Goal: Information Seeking & Learning: Check status

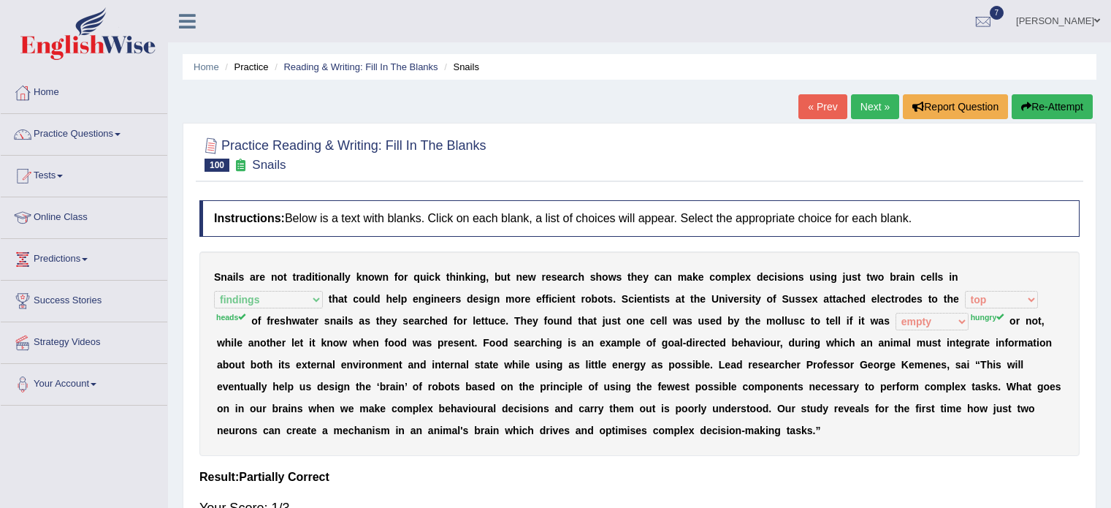
select select "findings"
select select "top"
select select "empty"
click at [41, 91] on link "Home" at bounding box center [84, 90] width 167 height 37
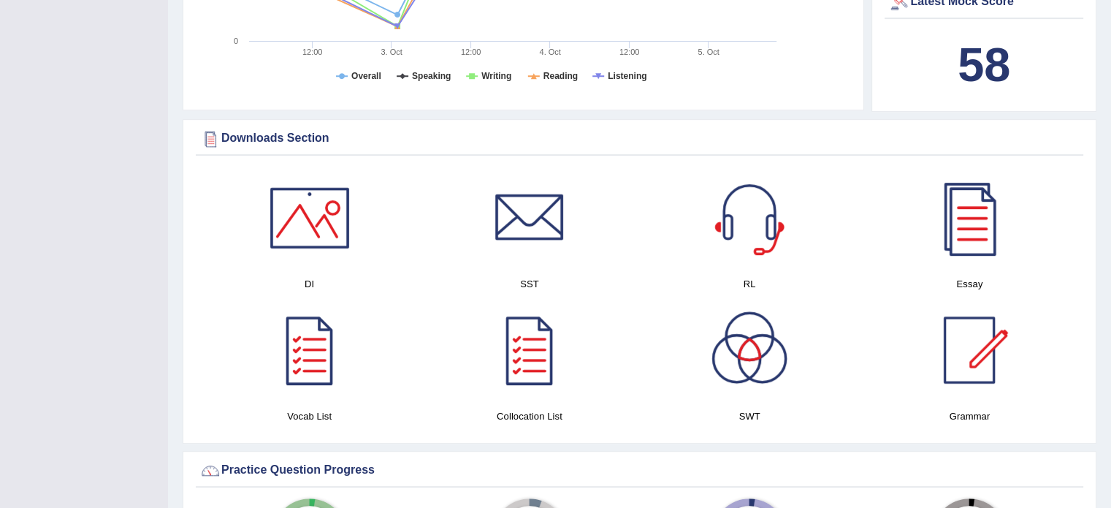
scroll to position [652, 0]
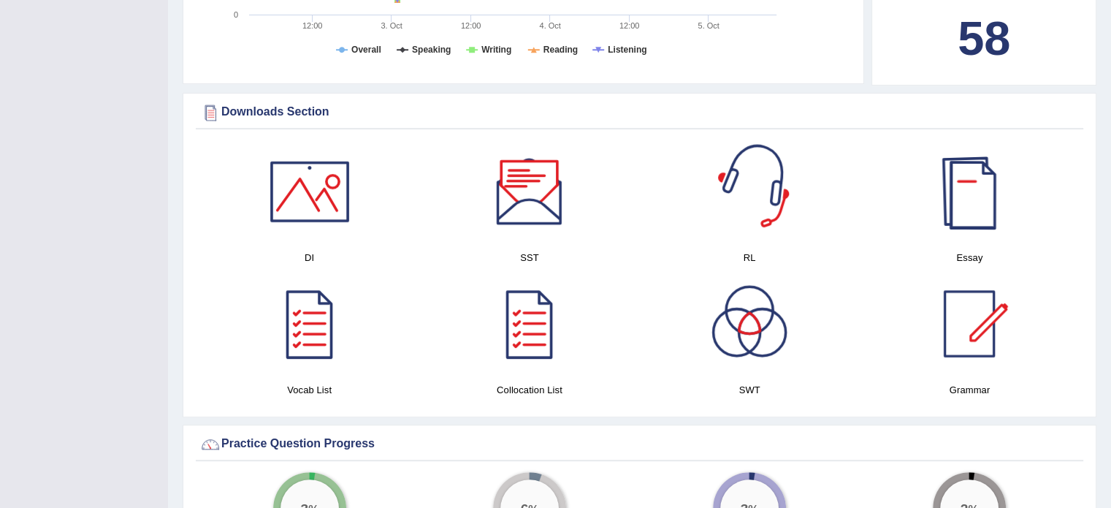
click at [958, 185] on div at bounding box center [969, 191] width 102 height 102
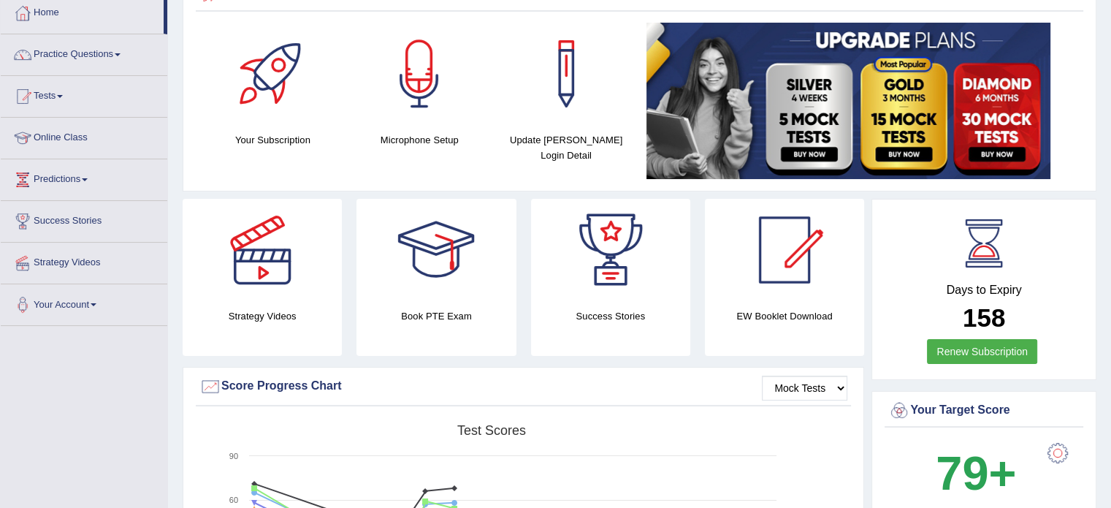
scroll to position [19, 0]
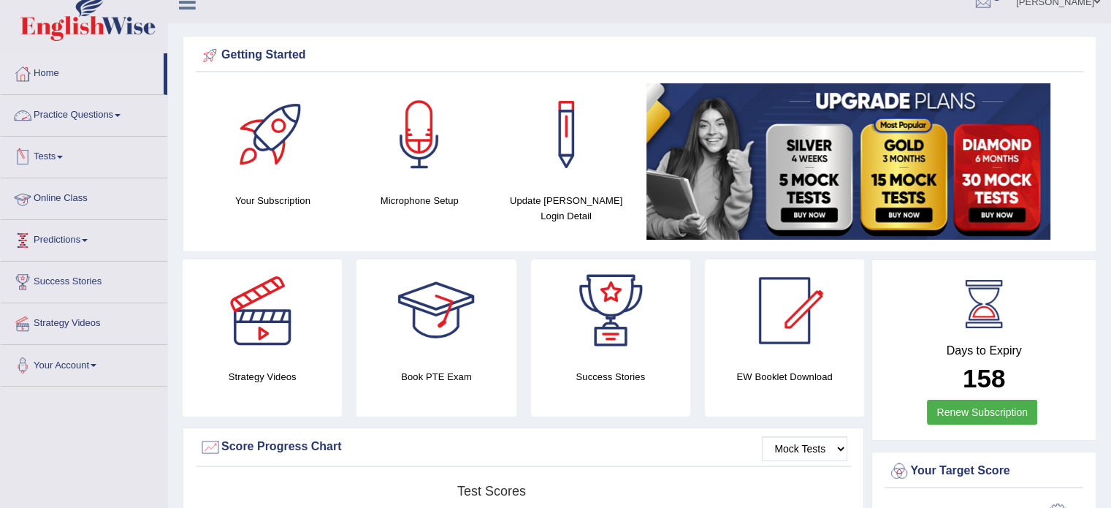
click at [74, 162] on link "Tests" at bounding box center [84, 155] width 167 height 37
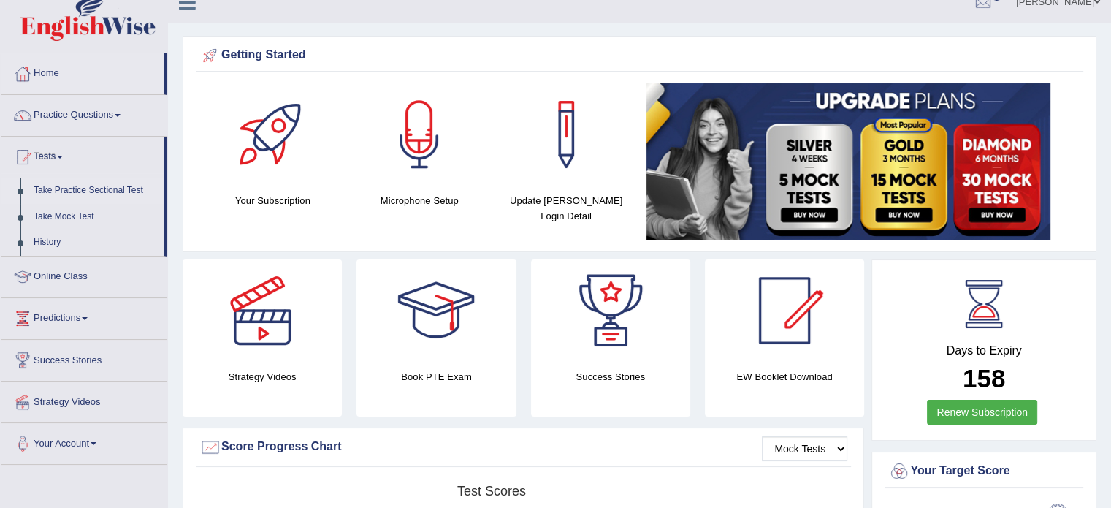
click at [67, 190] on link "Take Practice Sectional Test" at bounding box center [95, 191] width 137 height 26
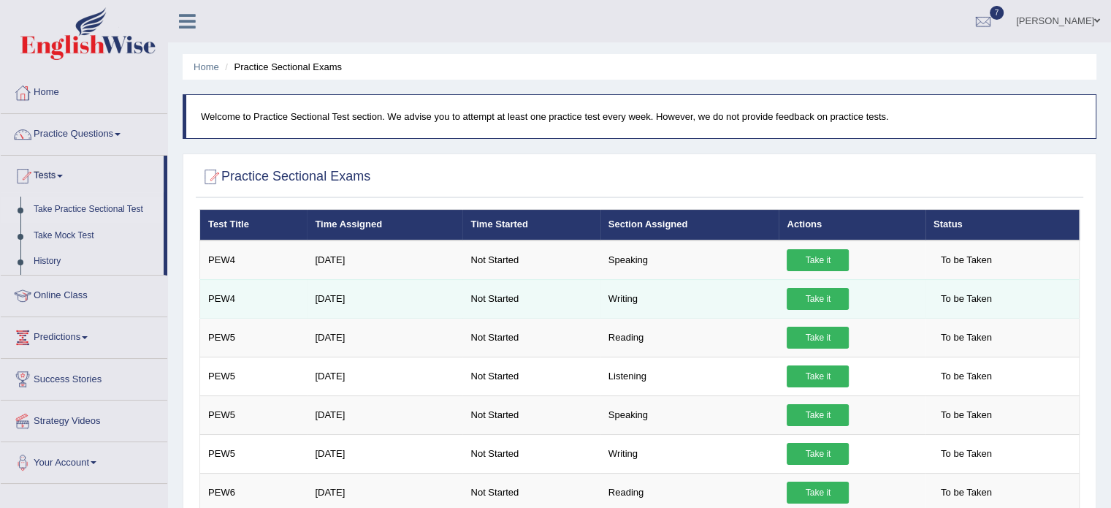
click at [795, 291] on link "Take it" at bounding box center [818, 299] width 62 height 22
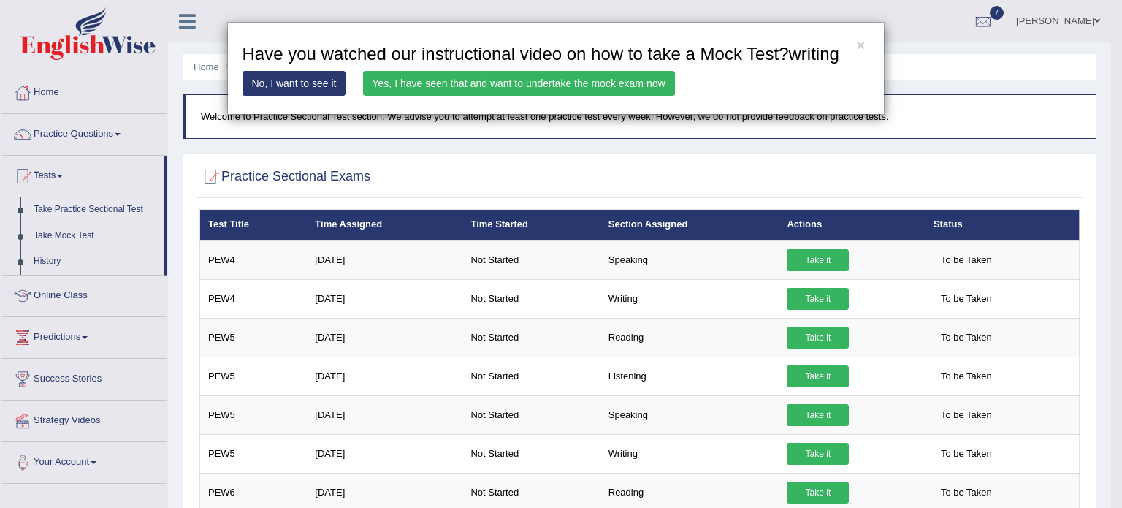
click at [505, 87] on link "Yes, I have seen that and want to undertake the mock exam now" at bounding box center [519, 83] width 312 height 25
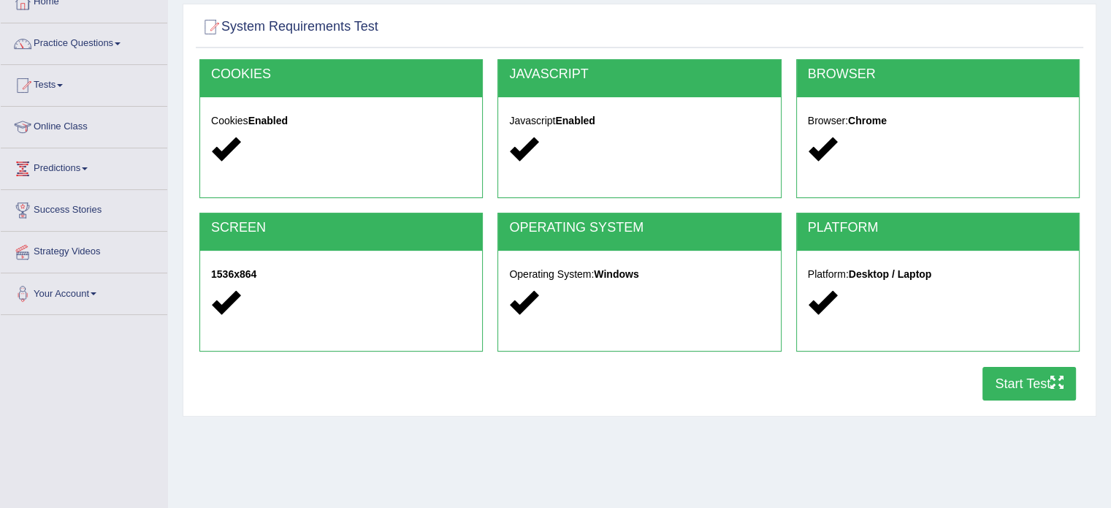
scroll to position [97, 0]
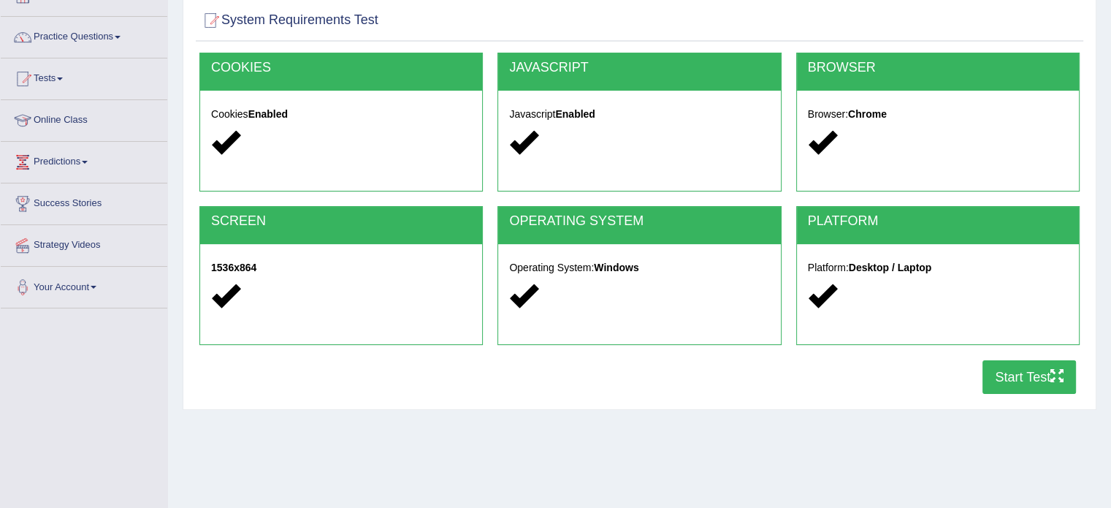
click at [1034, 371] on button "Start Test" at bounding box center [1030, 377] width 94 height 34
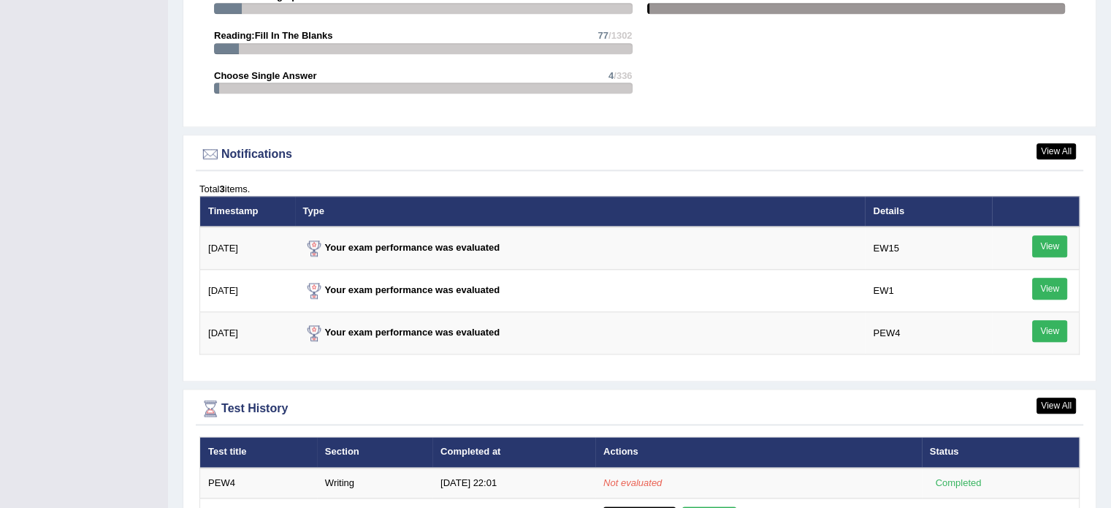
scroll to position [1631, 0]
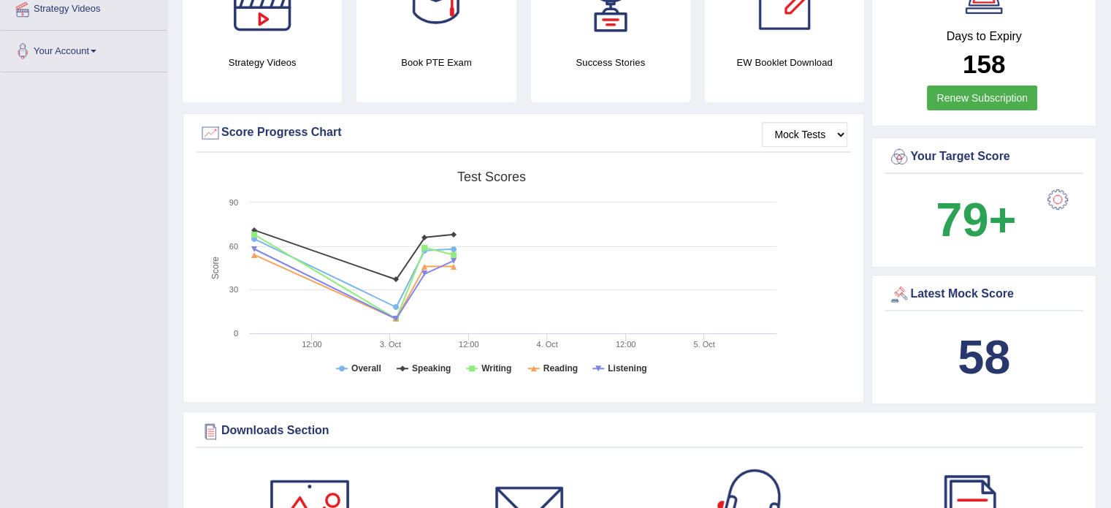
scroll to position [316, 0]
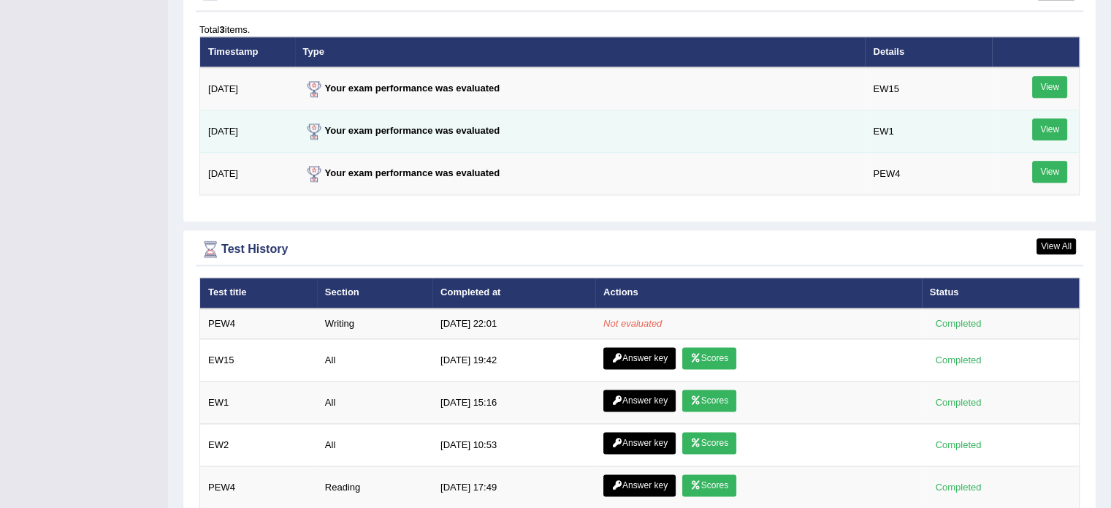
scroll to position [1910, 0]
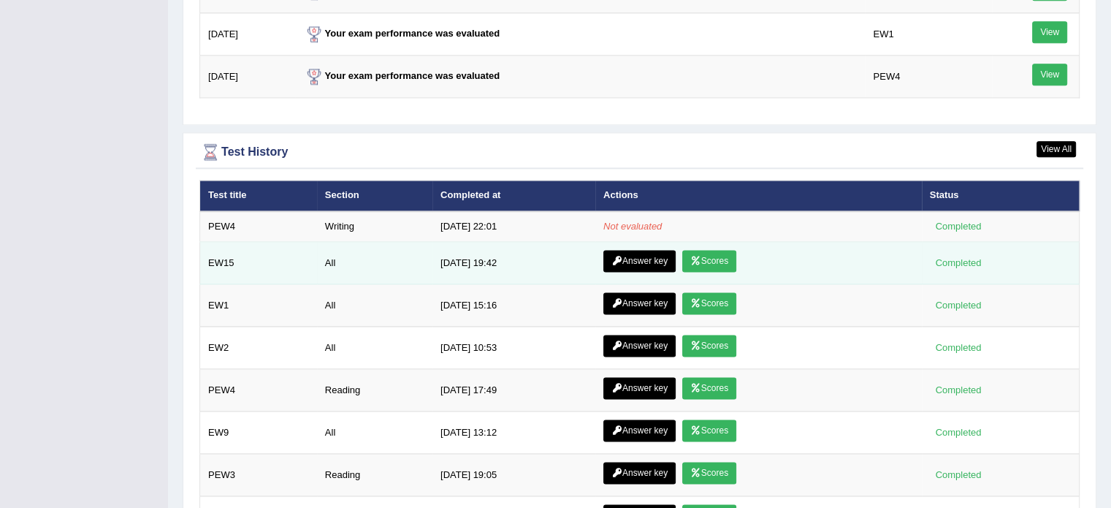
click at [726, 258] on link "Scores" at bounding box center [709, 261] width 54 height 22
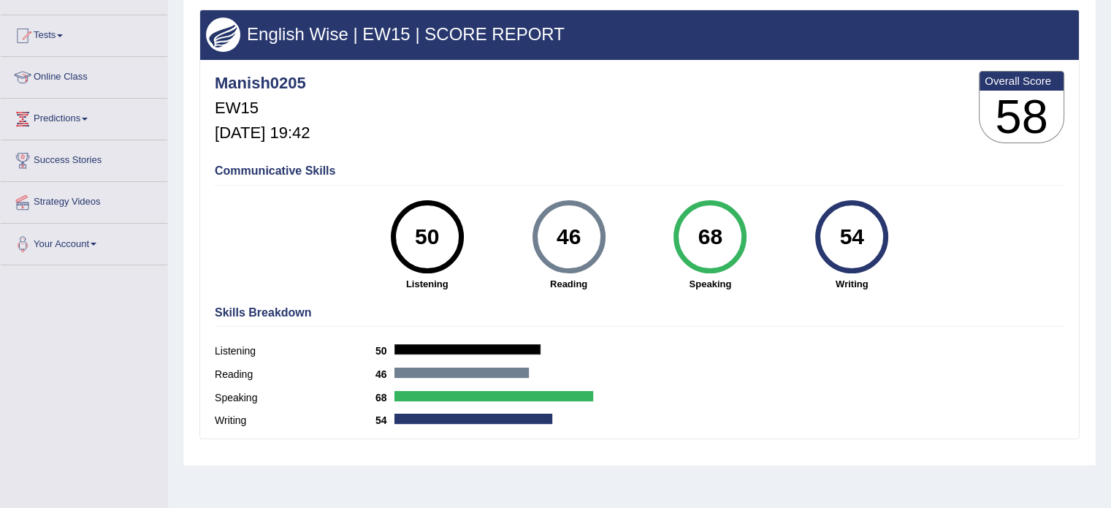
scroll to position [146, 0]
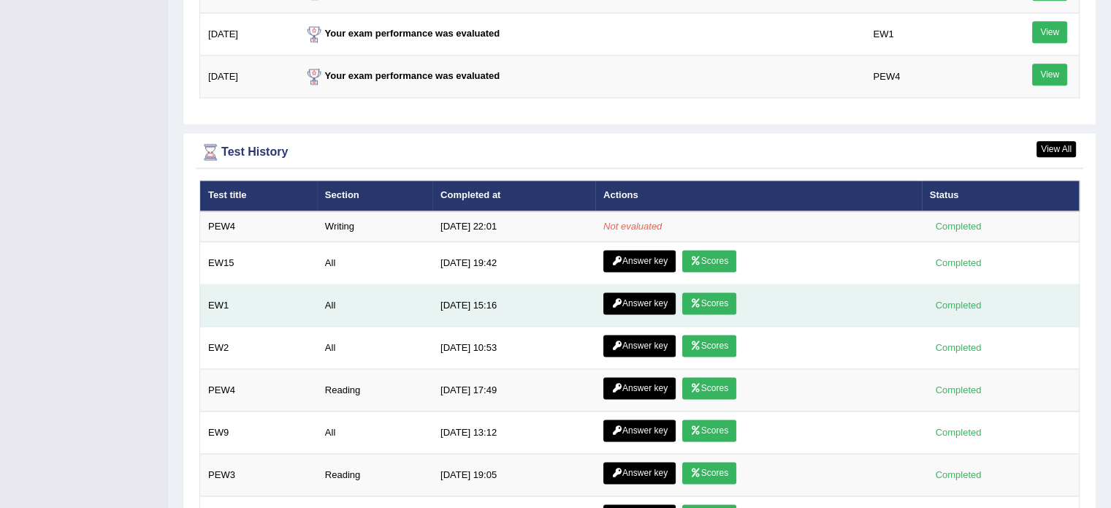
scroll to position [1910, 0]
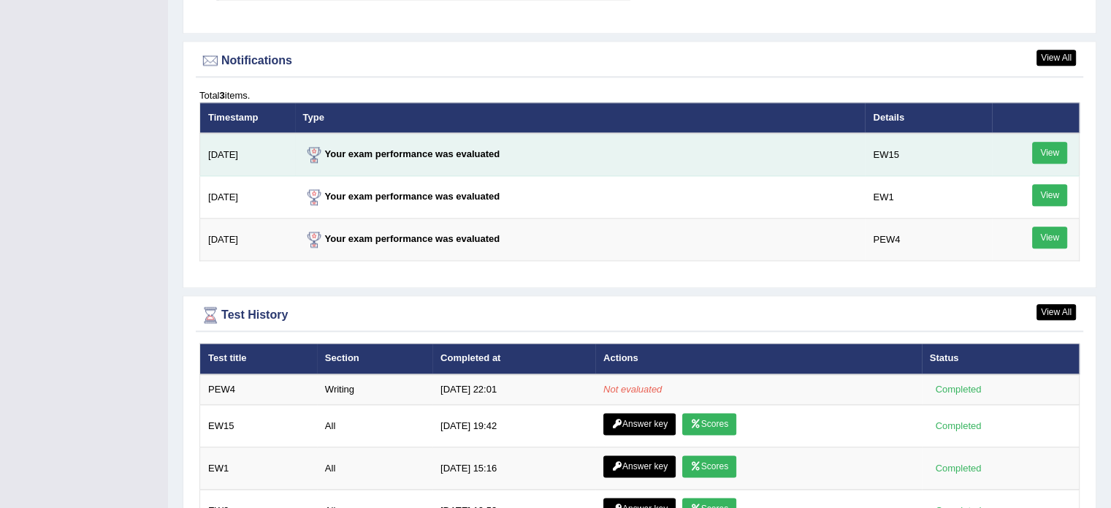
scroll to position [1753, 0]
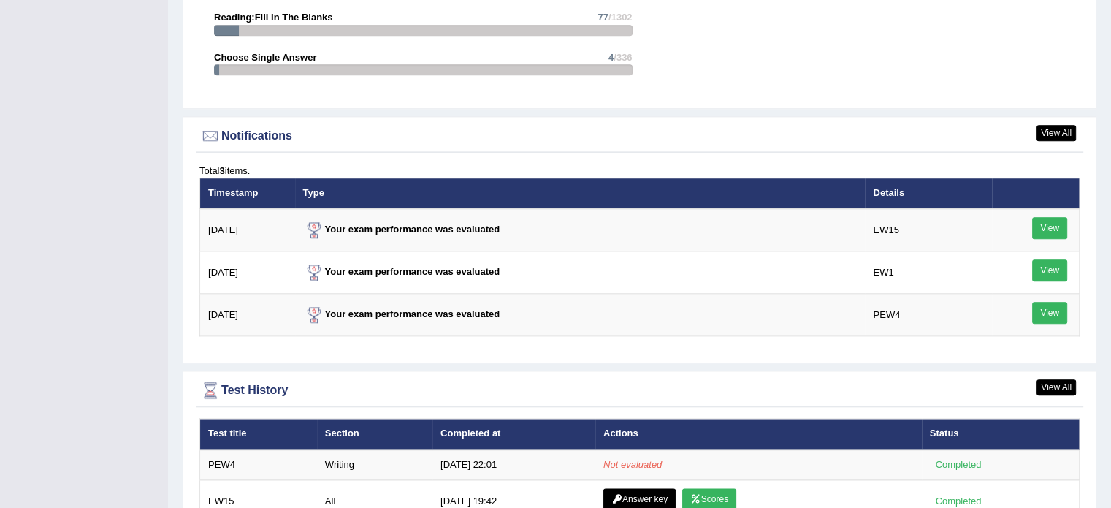
scroll to position [1680, 0]
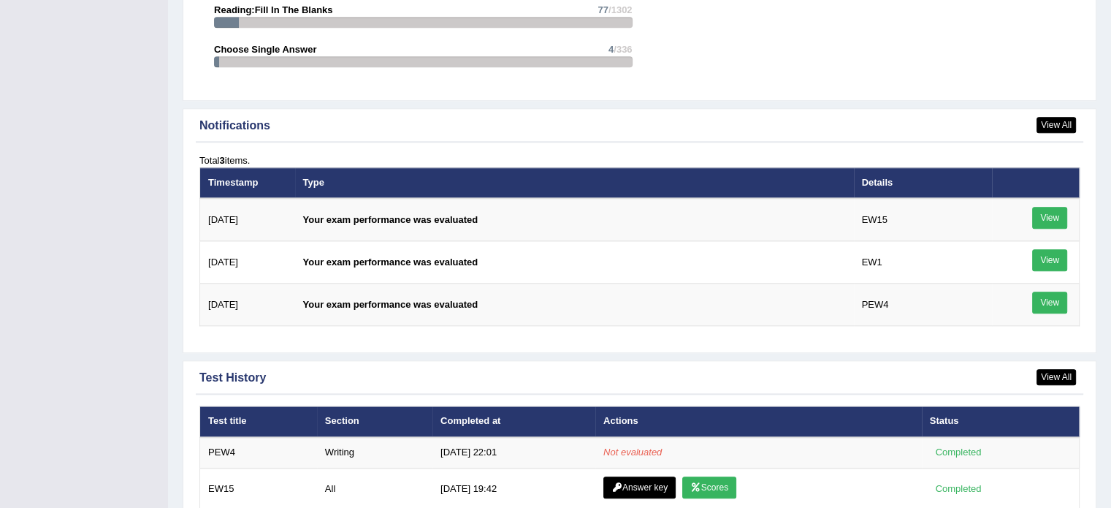
scroll to position [1680, 0]
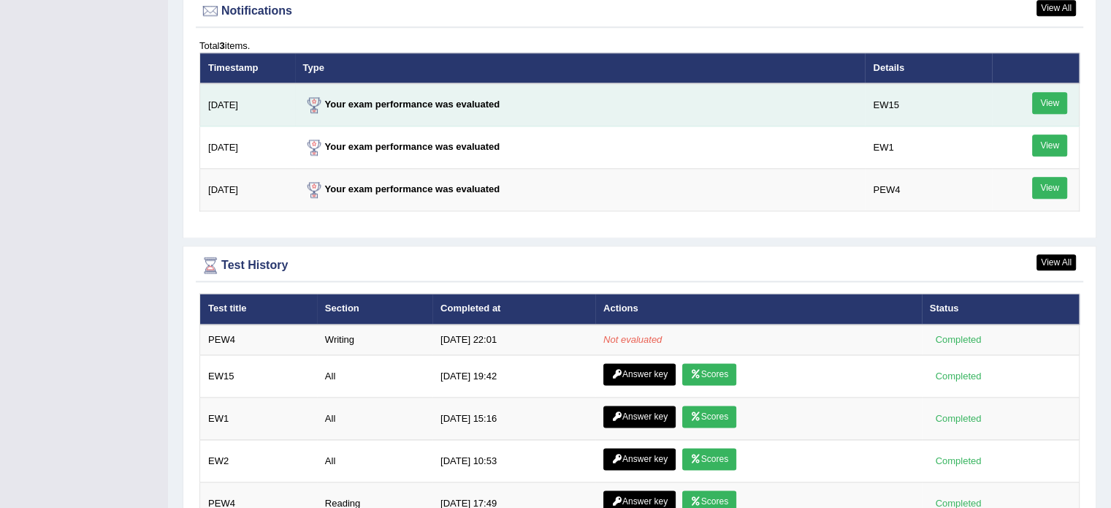
scroll to position [1874, 0]
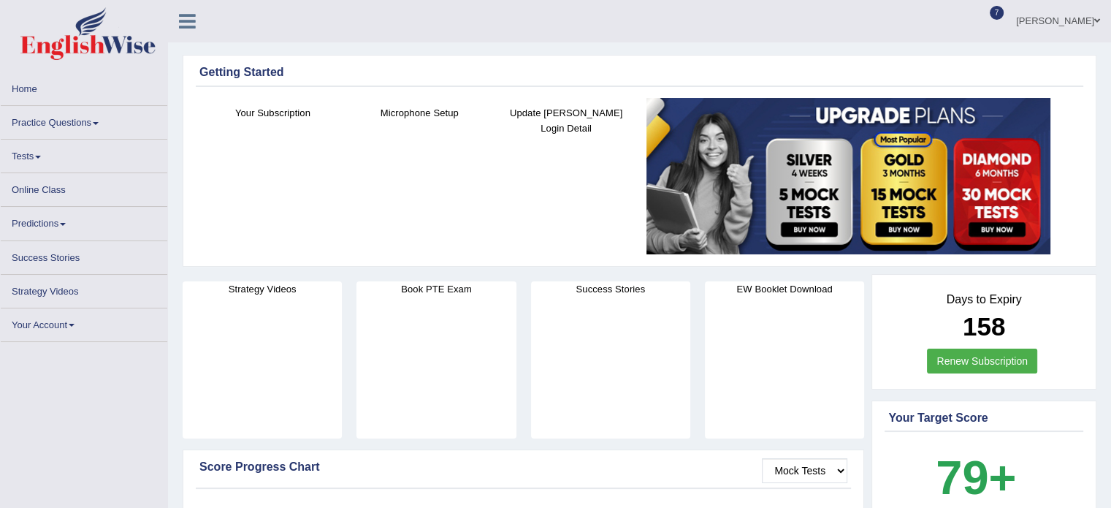
scroll to position [1874, 0]
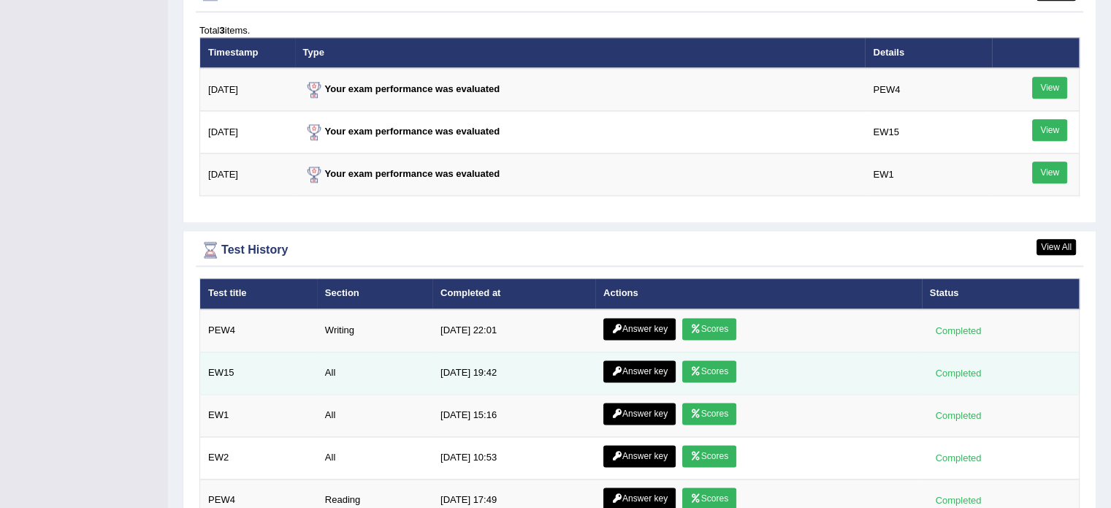
scroll to position [1874, 0]
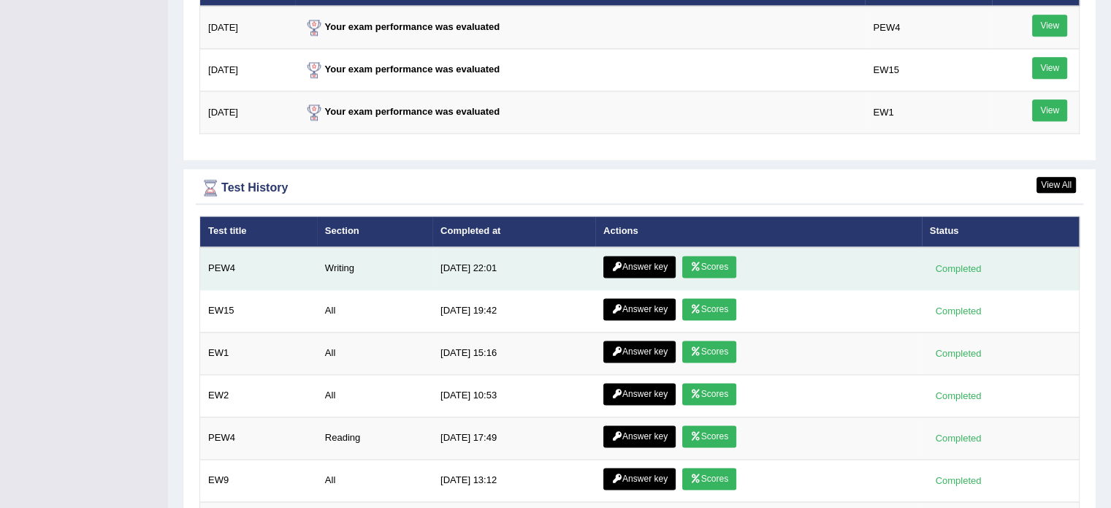
click at [655, 258] on link "Answer key" at bounding box center [639, 267] width 72 height 22
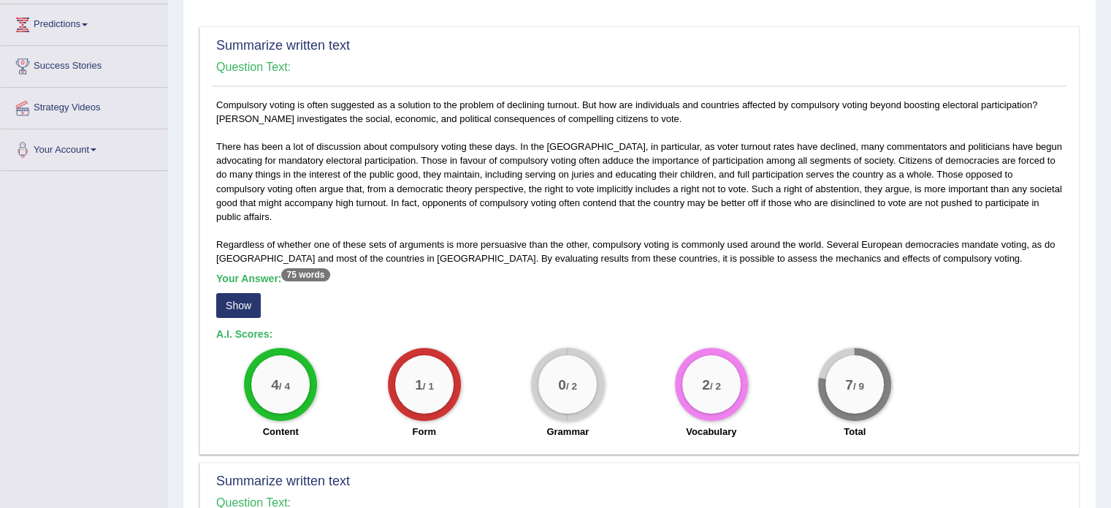
scroll to position [243, 0]
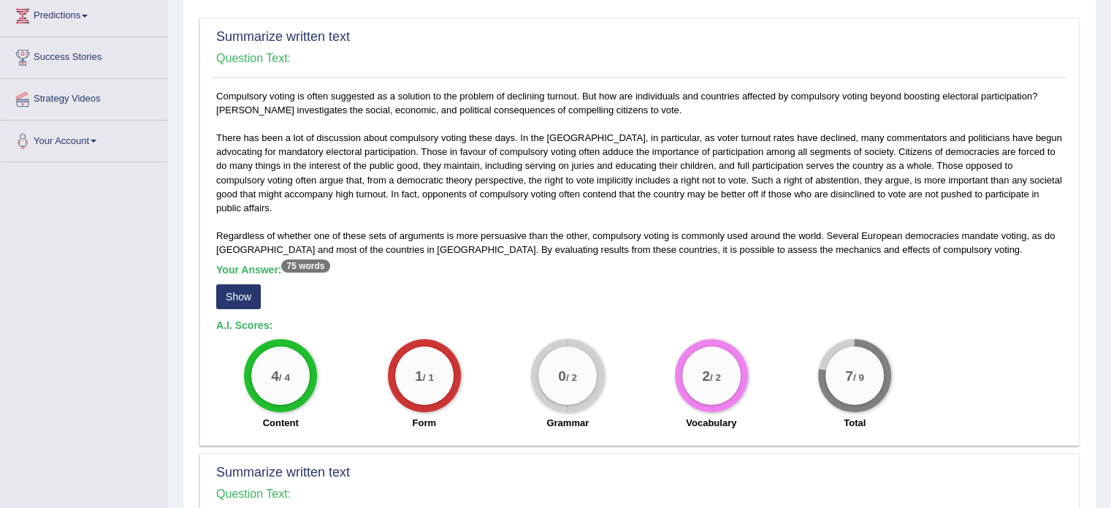
click at [237, 302] on button "Show" at bounding box center [238, 296] width 45 height 25
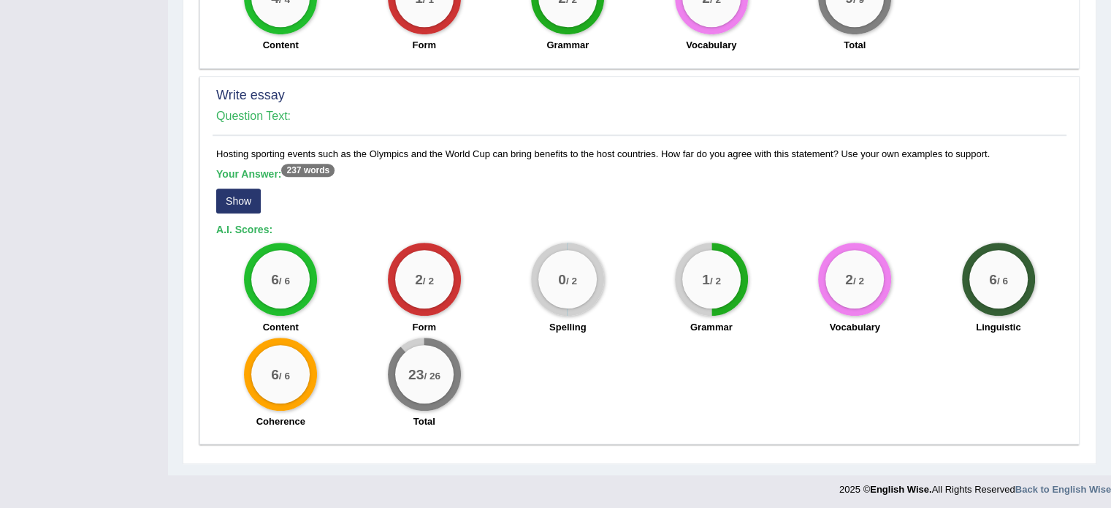
scroll to position [958, 0]
click at [234, 199] on button "Show" at bounding box center [238, 200] width 45 height 25
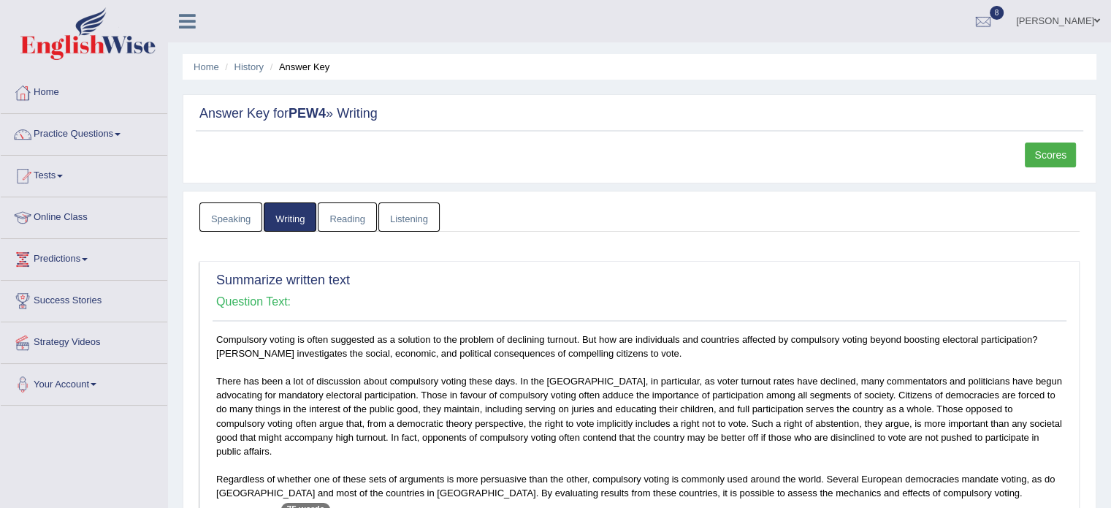
scroll to position [0, 0]
click at [1059, 153] on link "Scores" at bounding box center [1050, 154] width 51 height 25
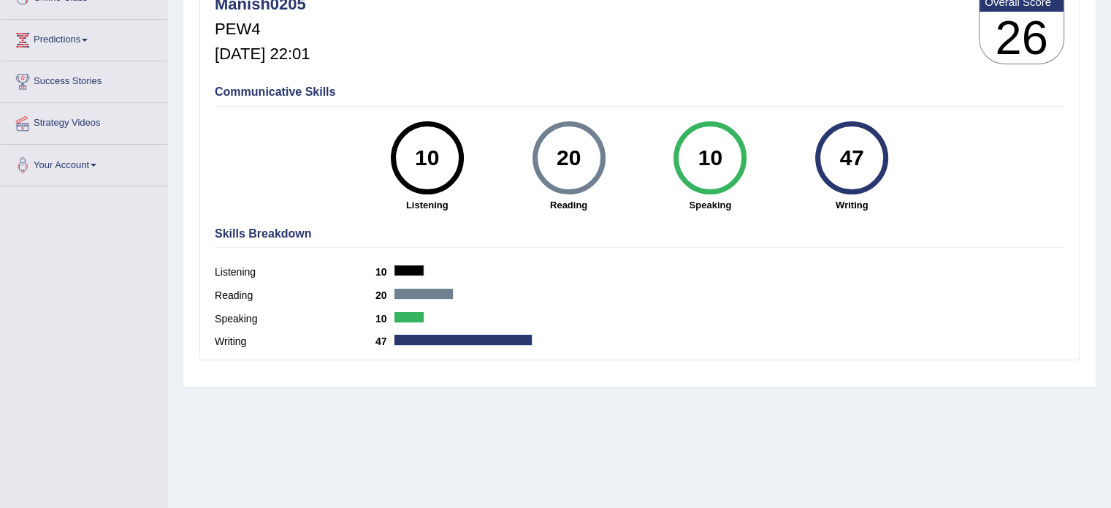
scroll to position [259, 0]
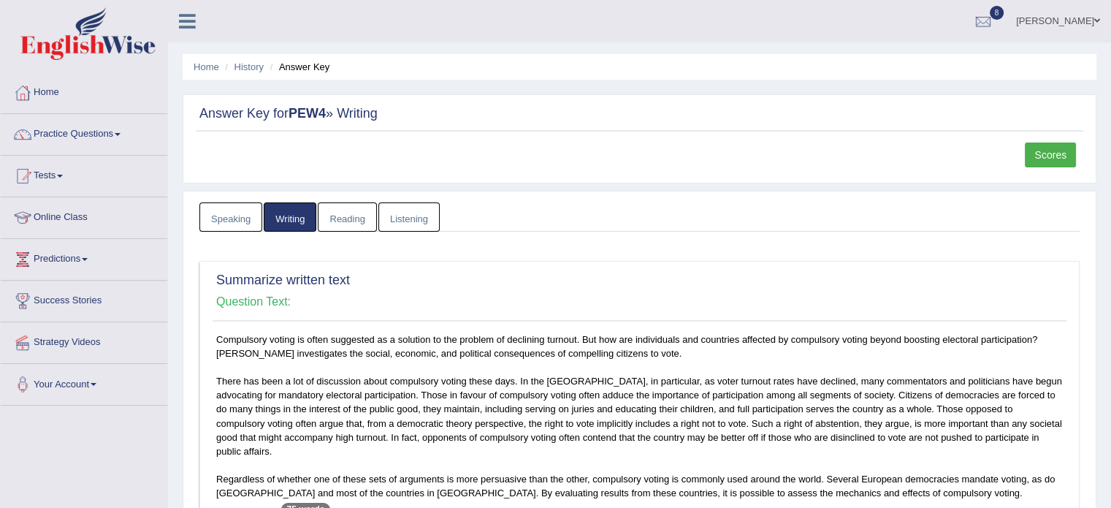
click at [240, 220] on link "Speaking" at bounding box center [230, 217] width 63 height 30
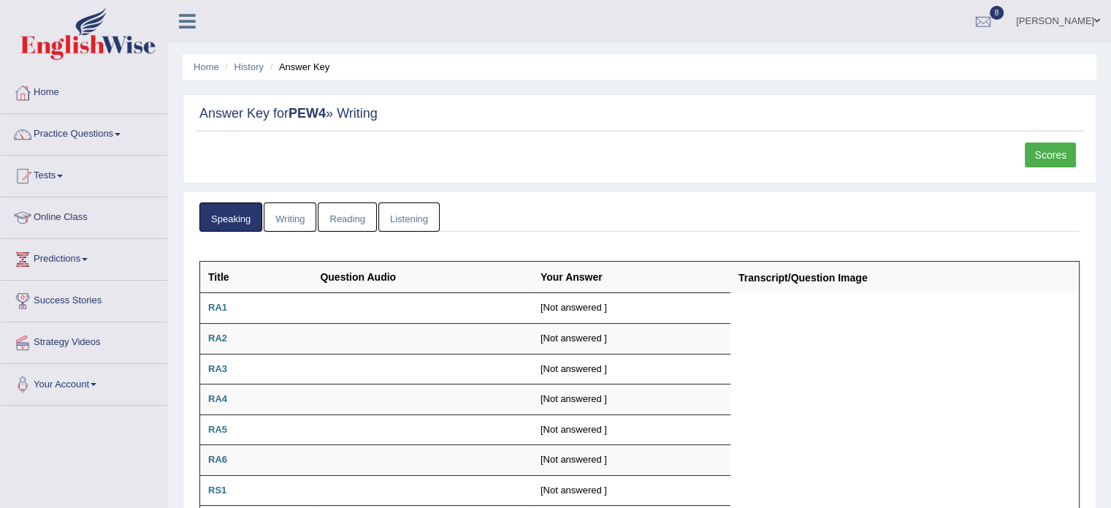
click at [305, 206] on link "Writing" at bounding box center [290, 217] width 53 height 30
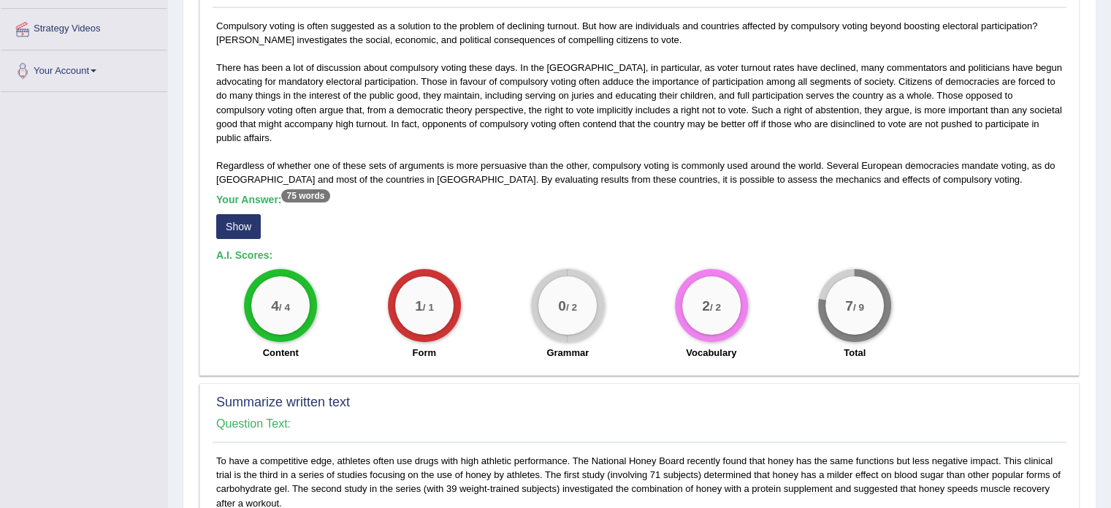
scroll to position [316, 0]
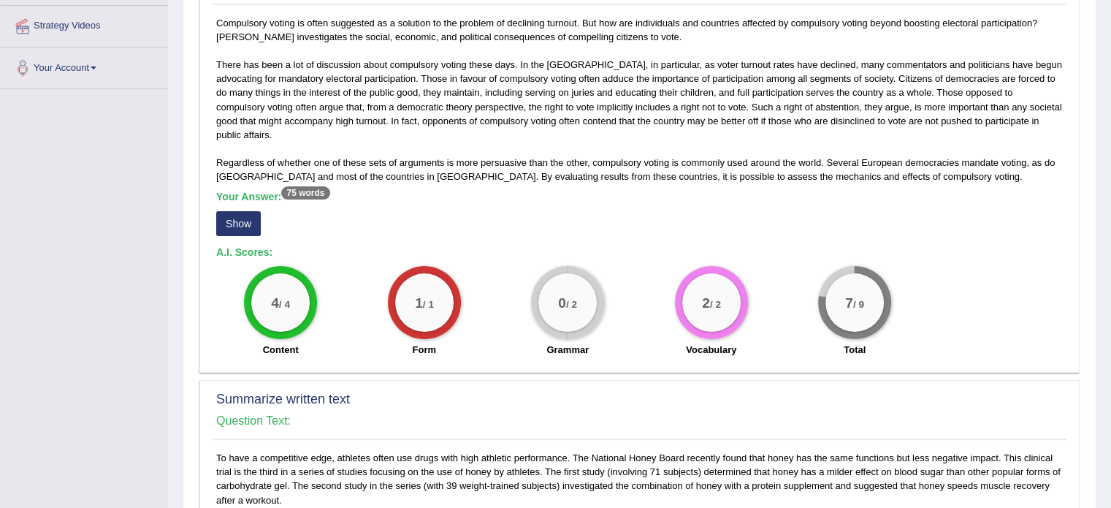
click at [227, 213] on button "Show" at bounding box center [238, 223] width 45 height 25
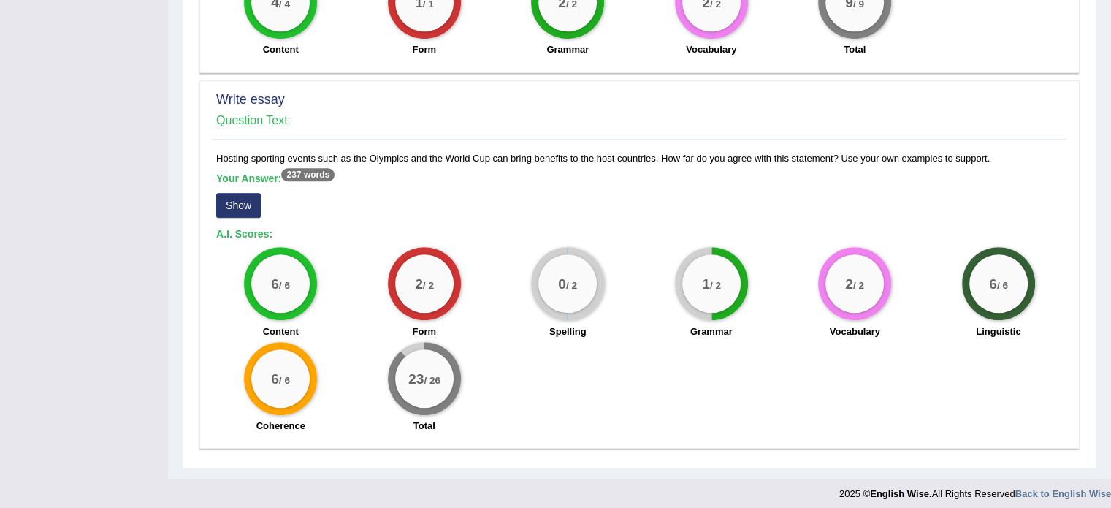
scroll to position [958, 0]
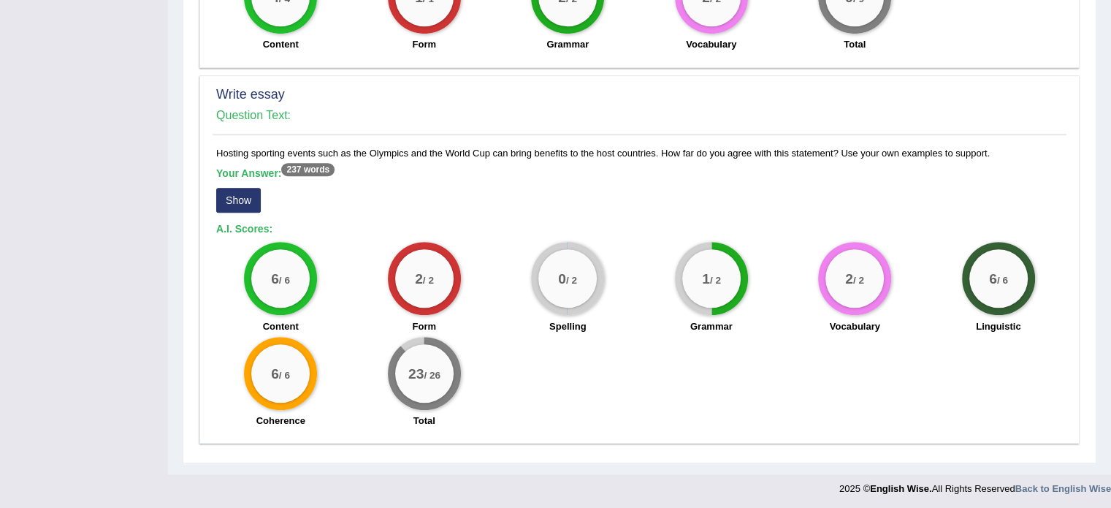
click at [227, 195] on button "Show" at bounding box center [238, 200] width 45 height 25
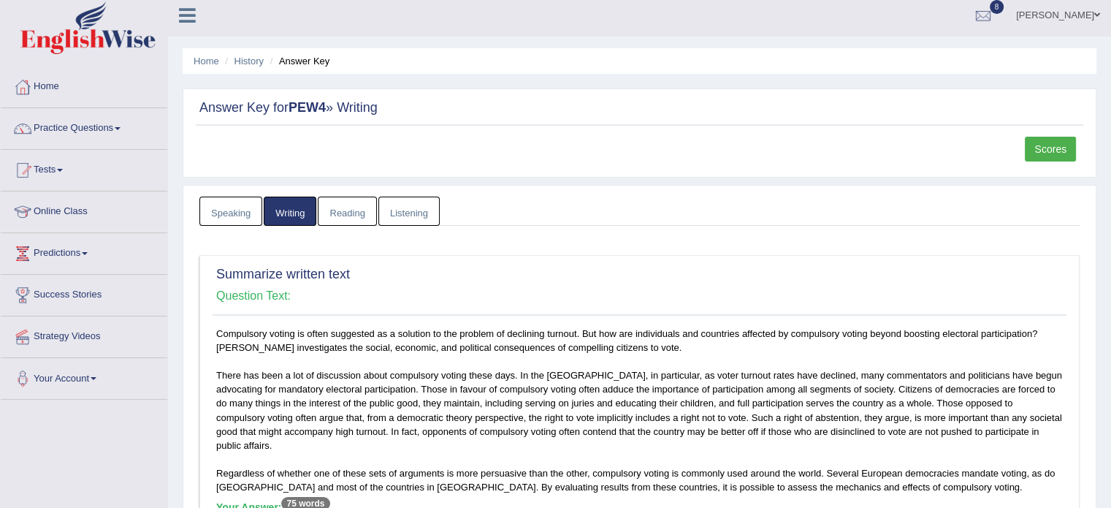
scroll to position [0, 0]
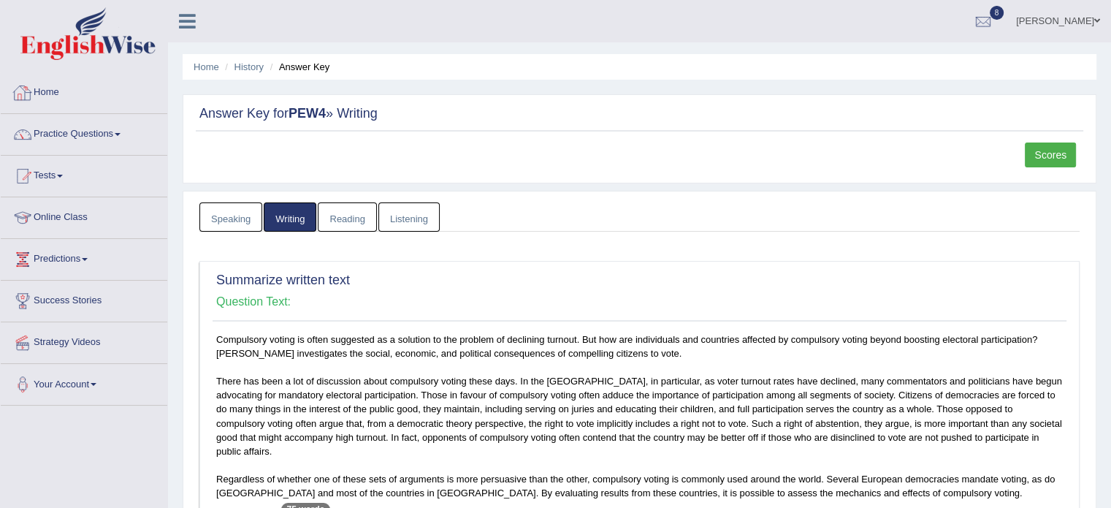
click at [26, 94] on div at bounding box center [23, 93] width 22 height 22
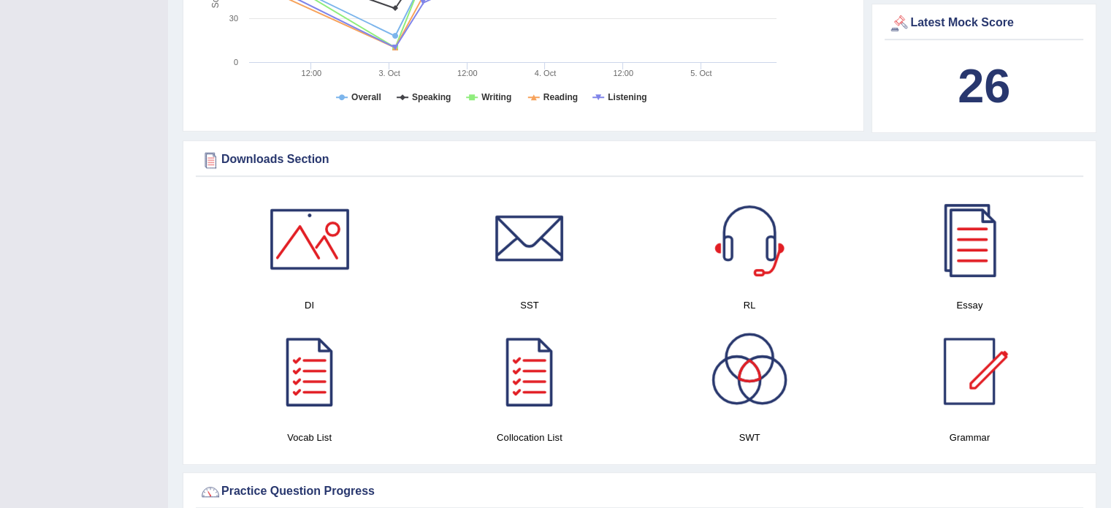
scroll to position [609, 0]
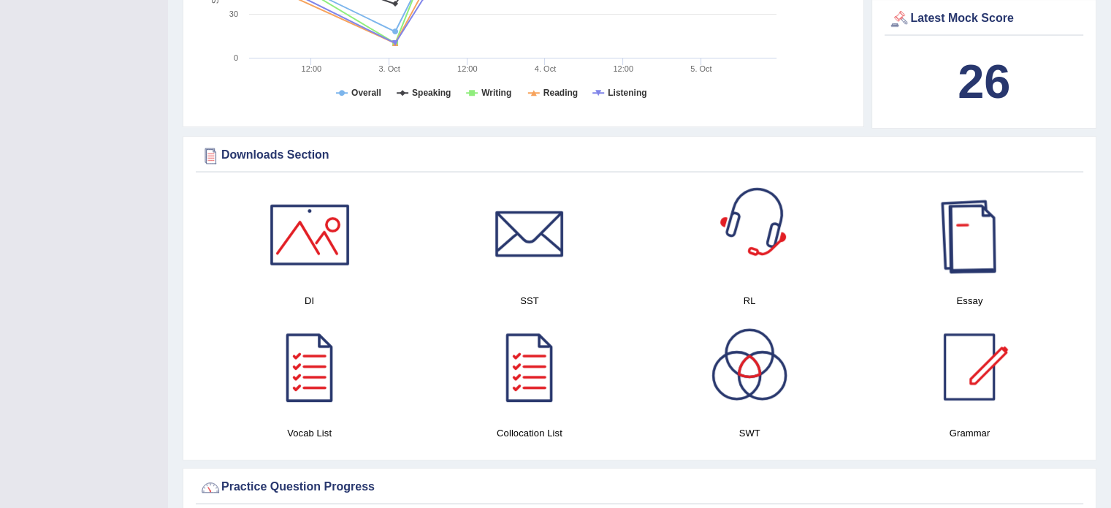
click at [965, 229] on div at bounding box center [969, 234] width 102 height 102
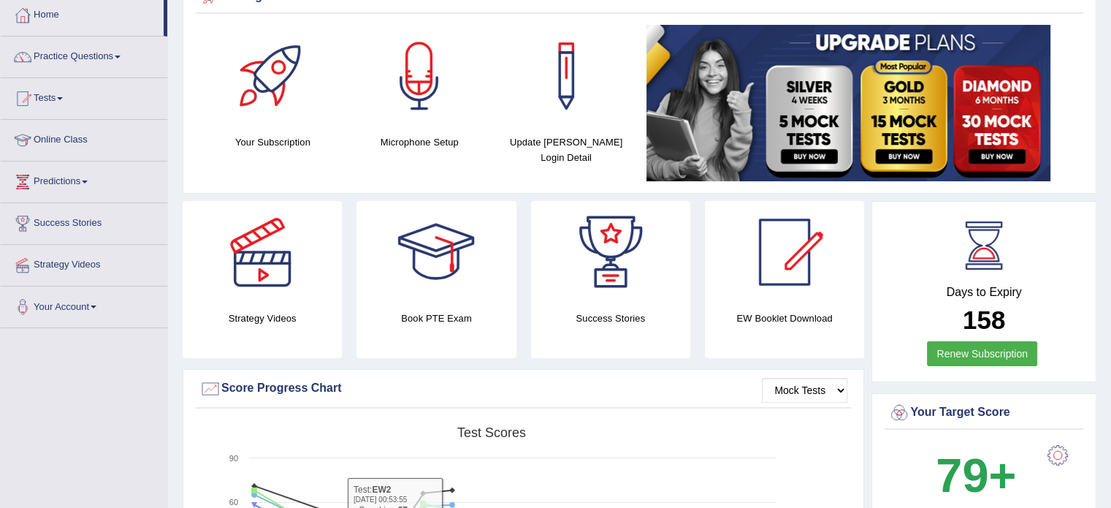
scroll to position [73, 0]
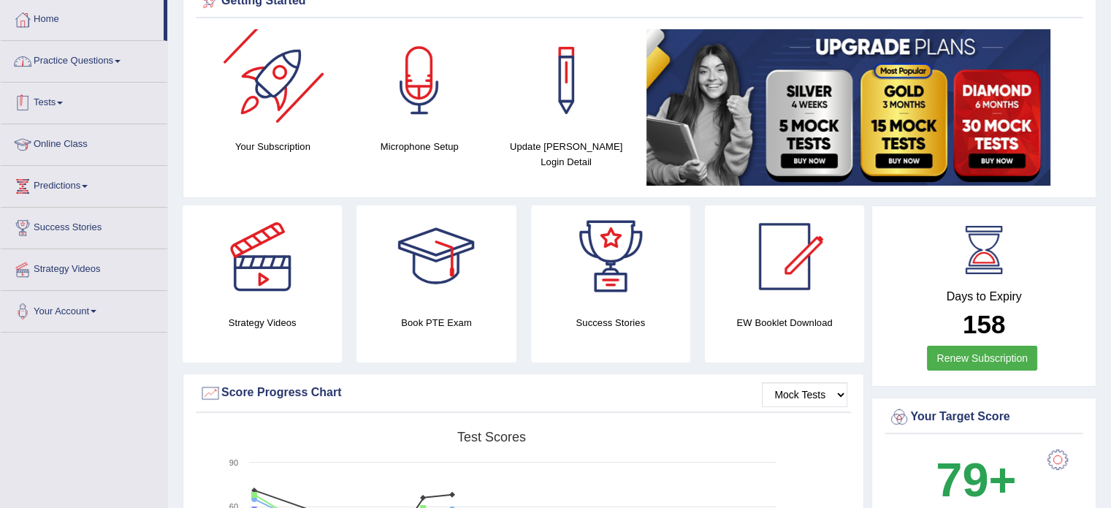
click at [96, 72] on link "Practice Questions" at bounding box center [84, 59] width 167 height 37
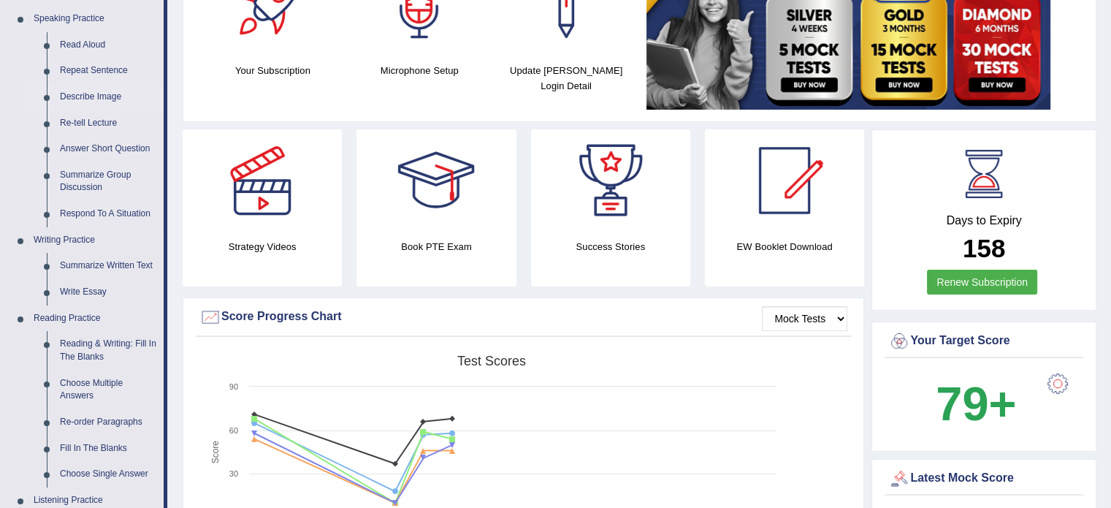
scroll to position [121, 0]
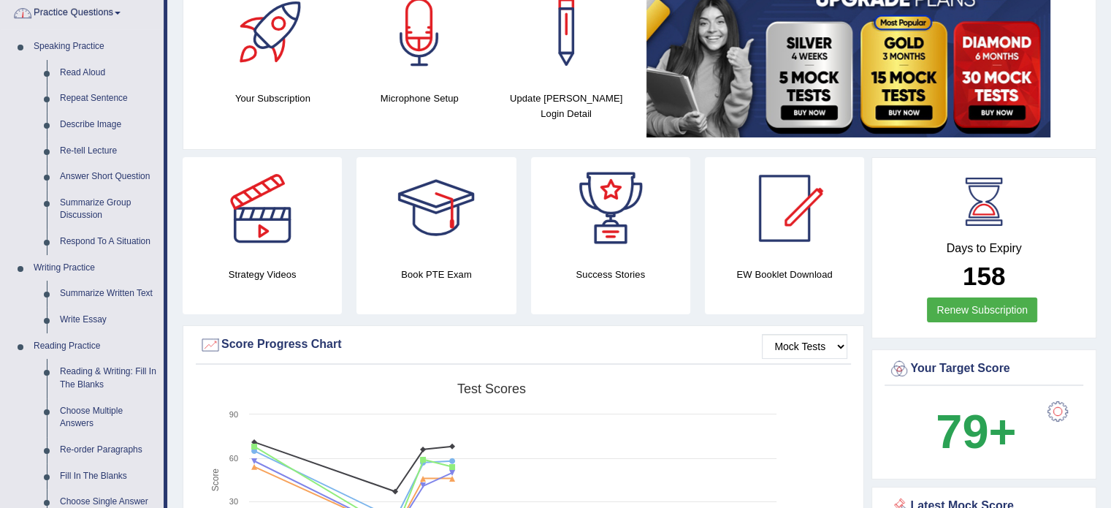
click at [95, 15] on link "Practice Questions" at bounding box center [82, 11] width 163 height 37
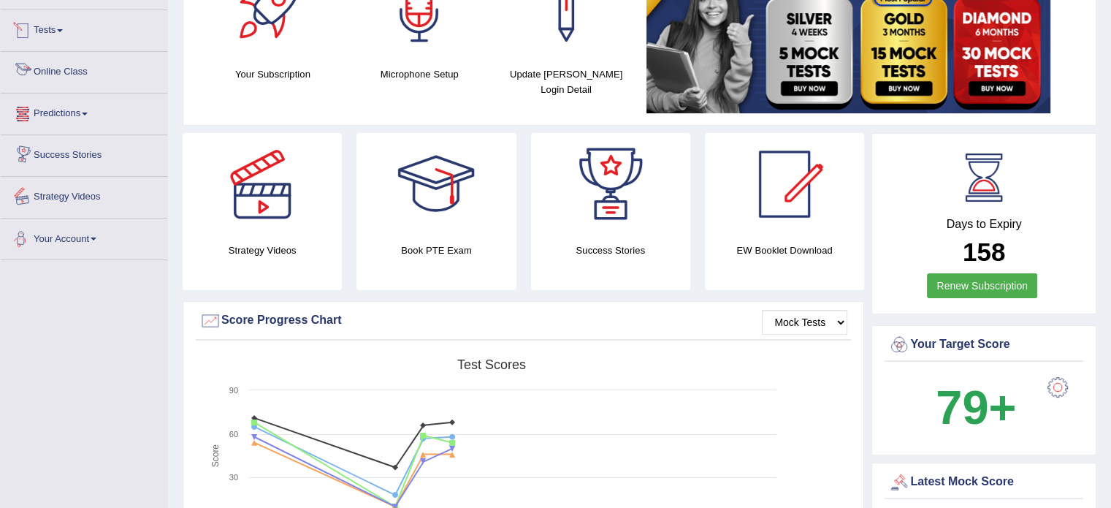
scroll to position [134, 0]
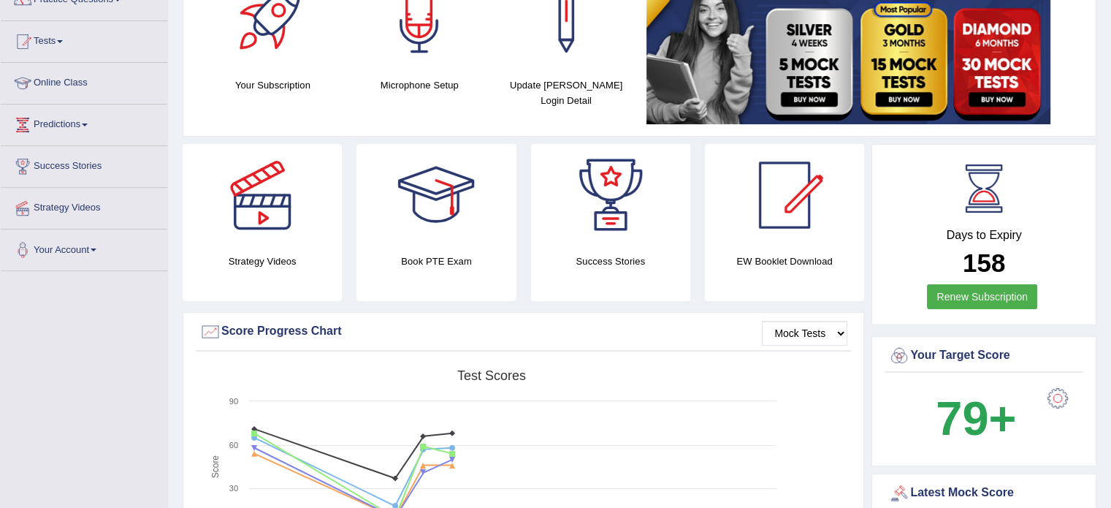
click at [63, 46] on link "Tests" at bounding box center [84, 39] width 167 height 37
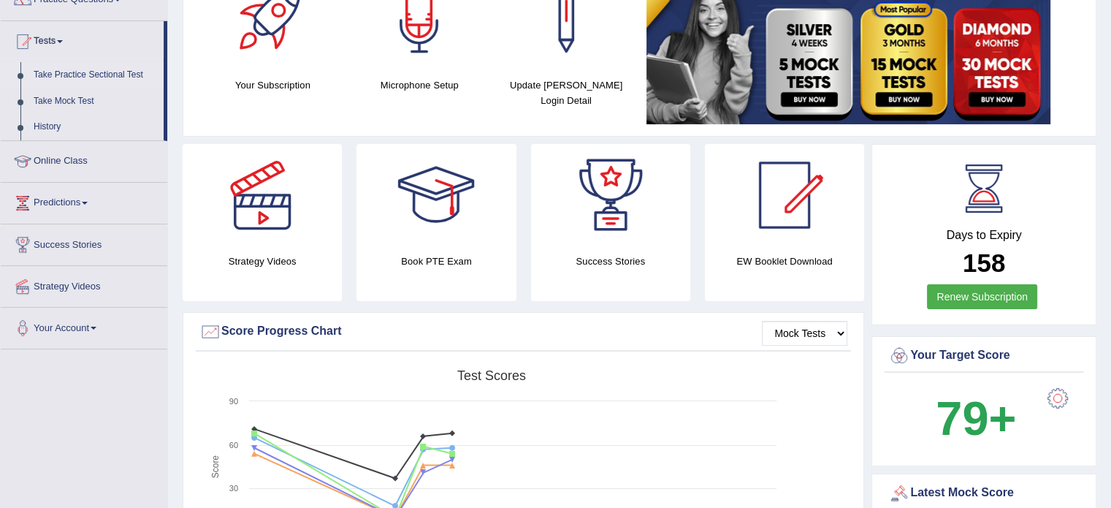
click at [88, 69] on link "Take Practice Sectional Test" at bounding box center [95, 75] width 137 height 26
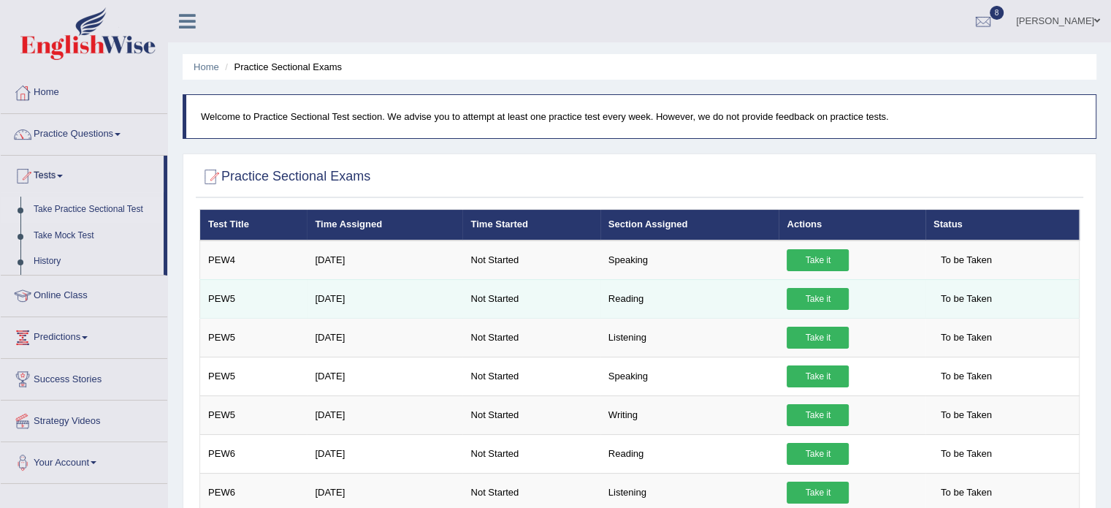
click at [817, 294] on link "Take it" at bounding box center [818, 299] width 62 height 22
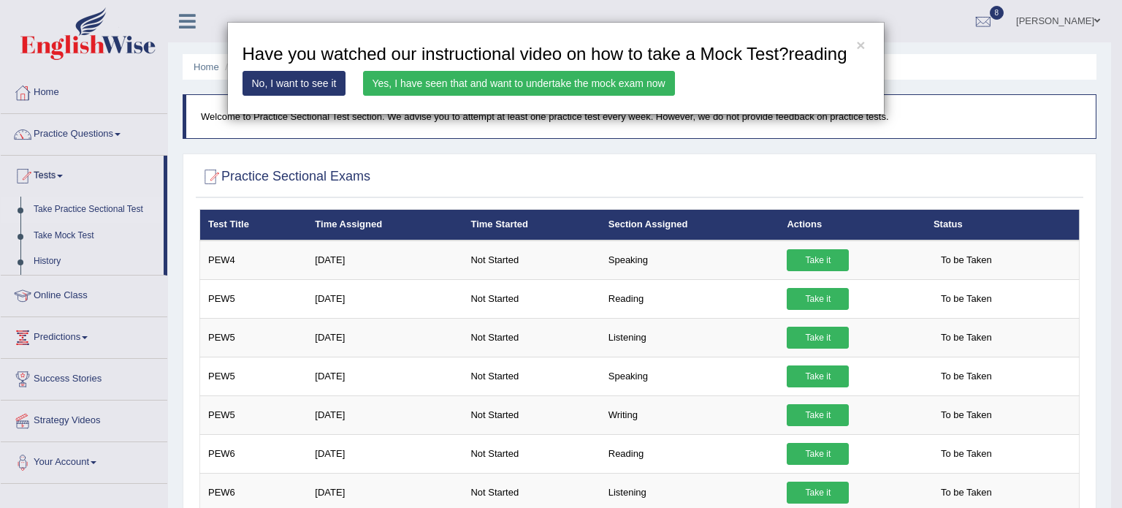
click at [454, 81] on link "Yes, I have seen that and want to undertake the mock exam now" at bounding box center [519, 83] width 312 height 25
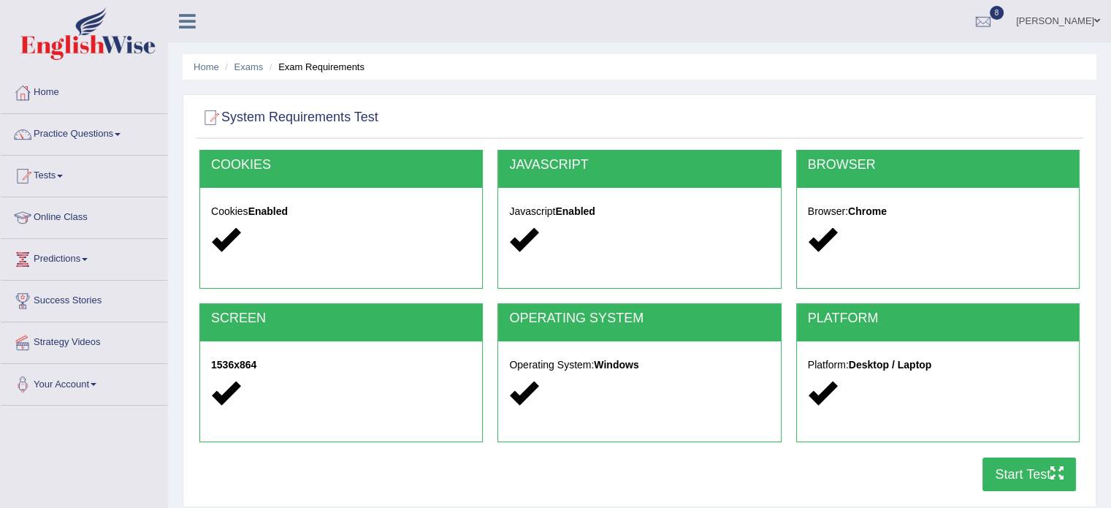
click at [1034, 468] on button "Start Test" at bounding box center [1030, 474] width 94 height 34
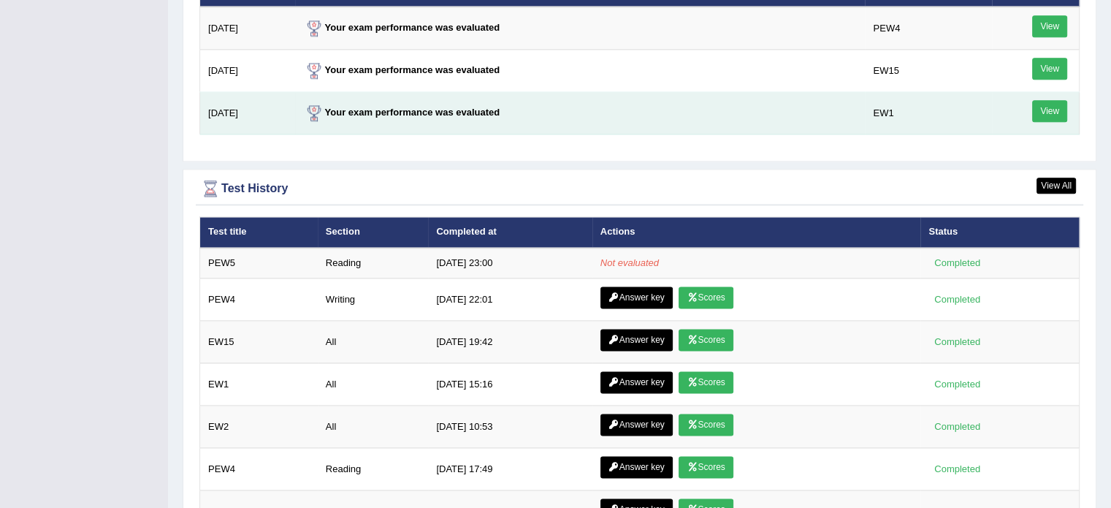
scroll to position [1874, 0]
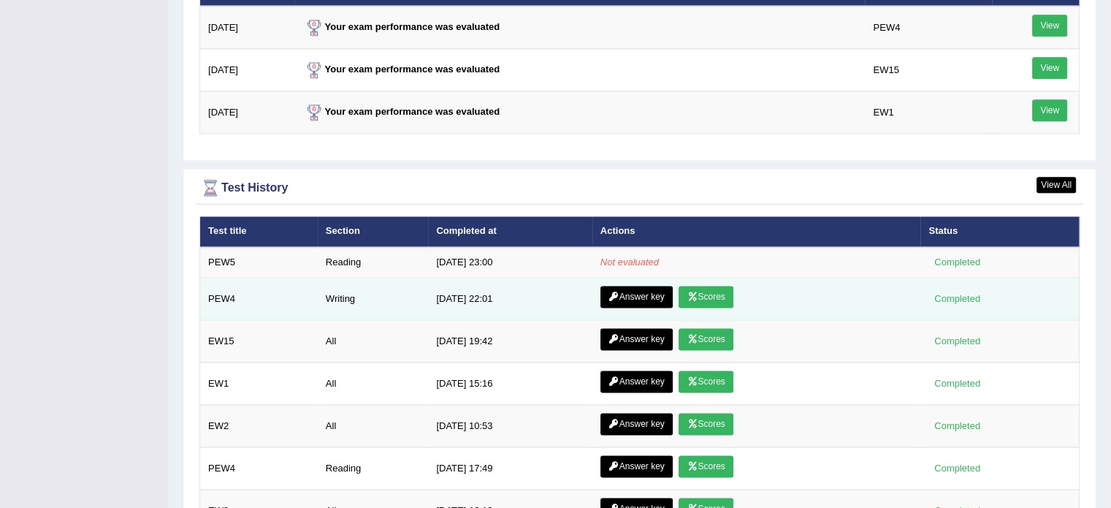
click at [622, 292] on link "Answer key" at bounding box center [636, 297] width 72 height 22
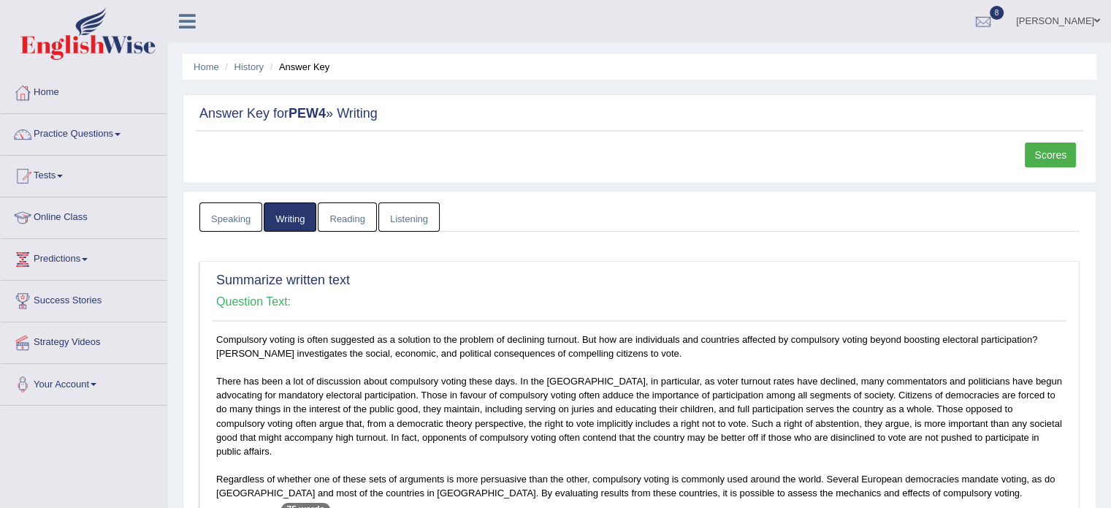
click at [1042, 145] on link "Scores" at bounding box center [1050, 154] width 51 height 25
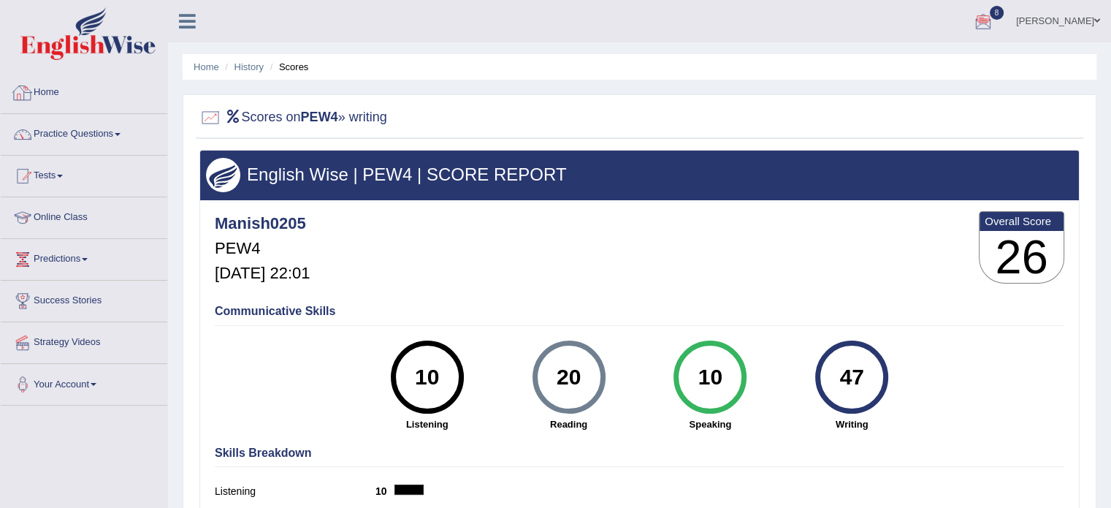
click at [44, 96] on link "Home" at bounding box center [84, 90] width 167 height 37
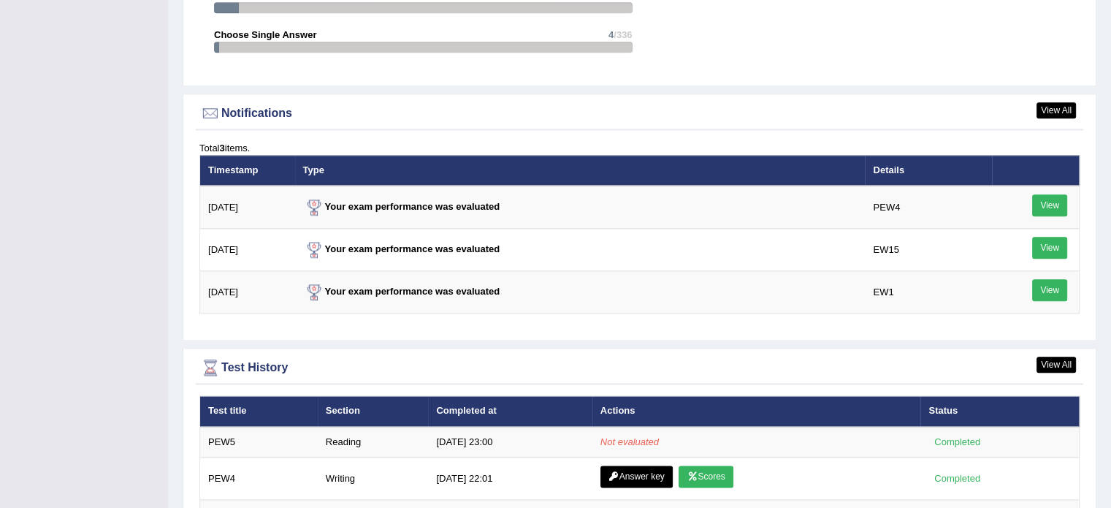
scroll to position [1777, 0]
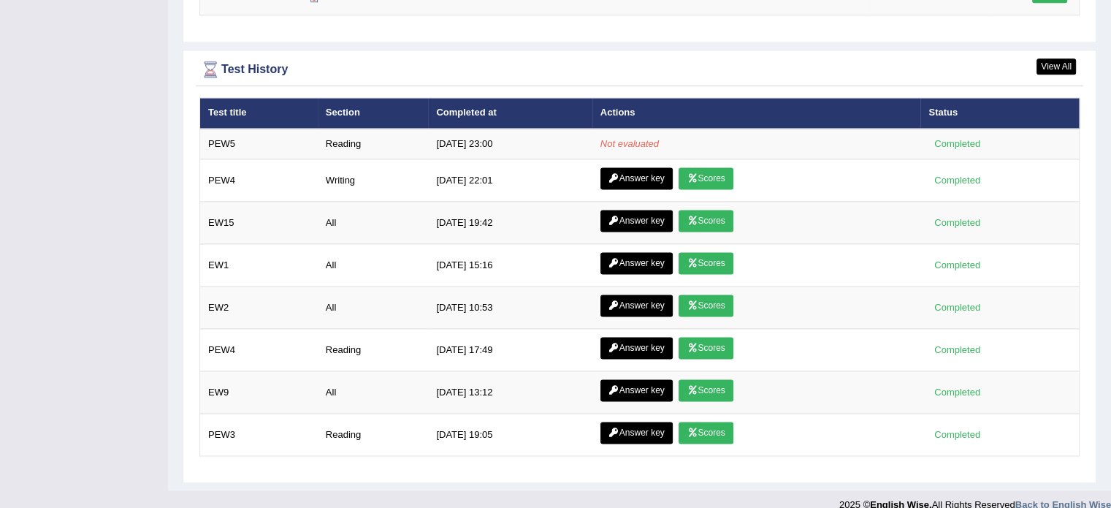
scroll to position [2002, 0]
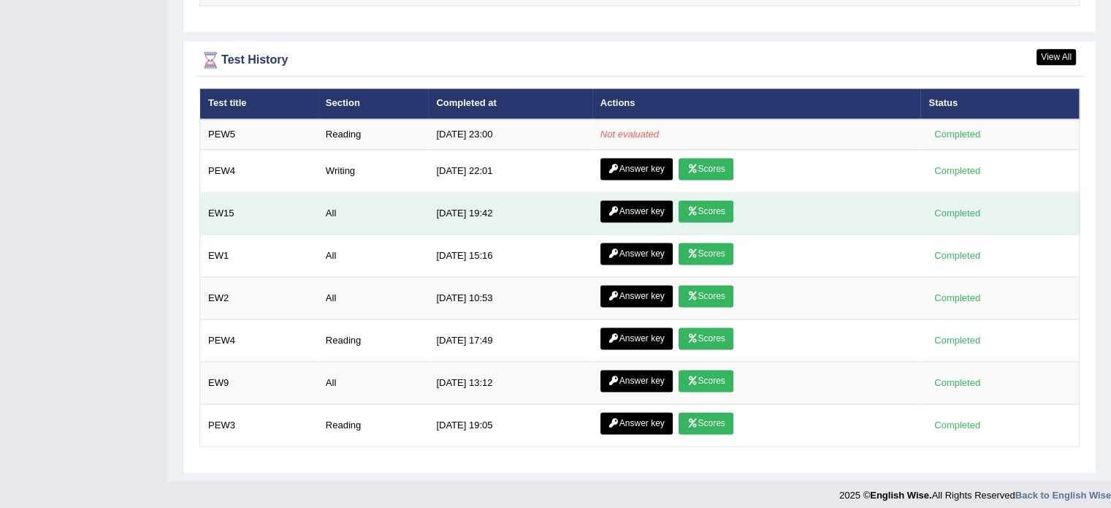
click at [639, 203] on link "Answer key" at bounding box center [636, 211] width 72 height 22
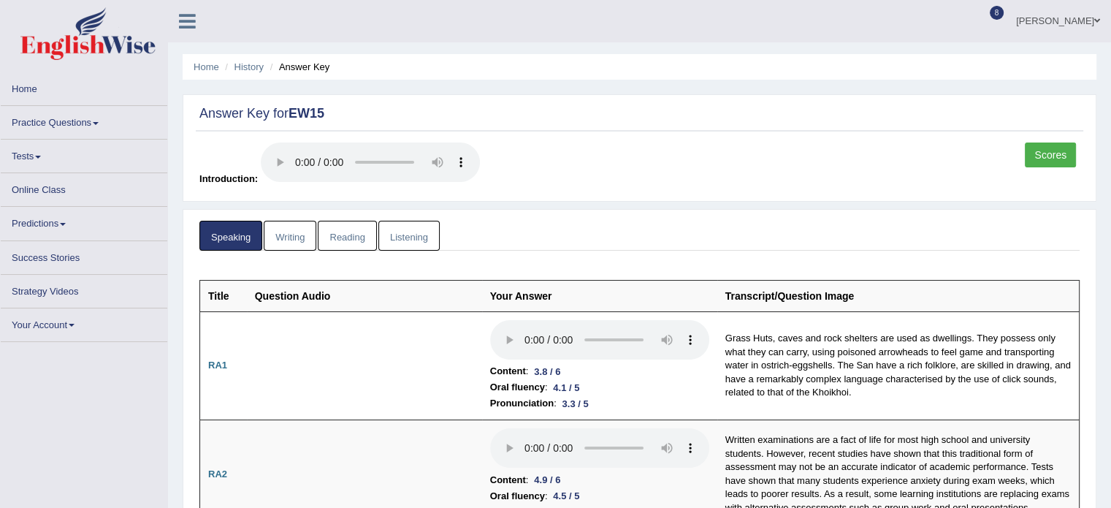
click at [353, 237] on link "Reading" at bounding box center [347, 236] width 58 height 30
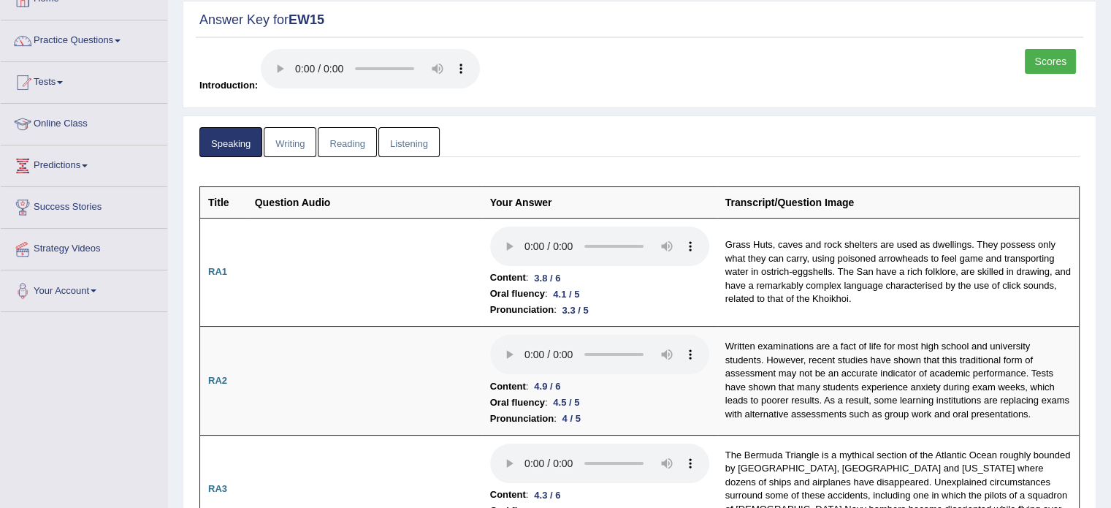
scroll to position [97, 0]
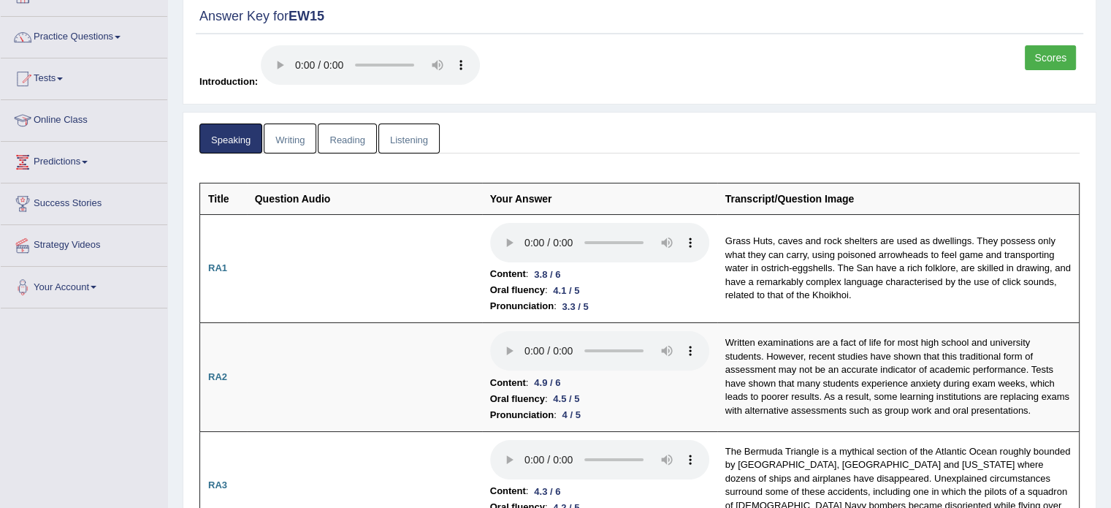
click at [350, 136] on link "Reading" at bounding box center [347, 138] width 58 height 30
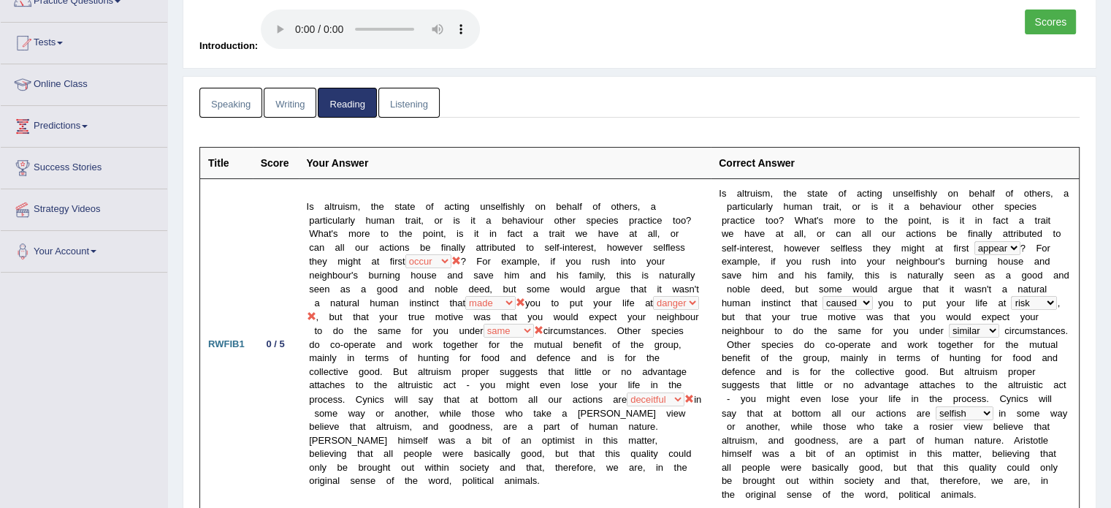
scroll to position [194, 0]
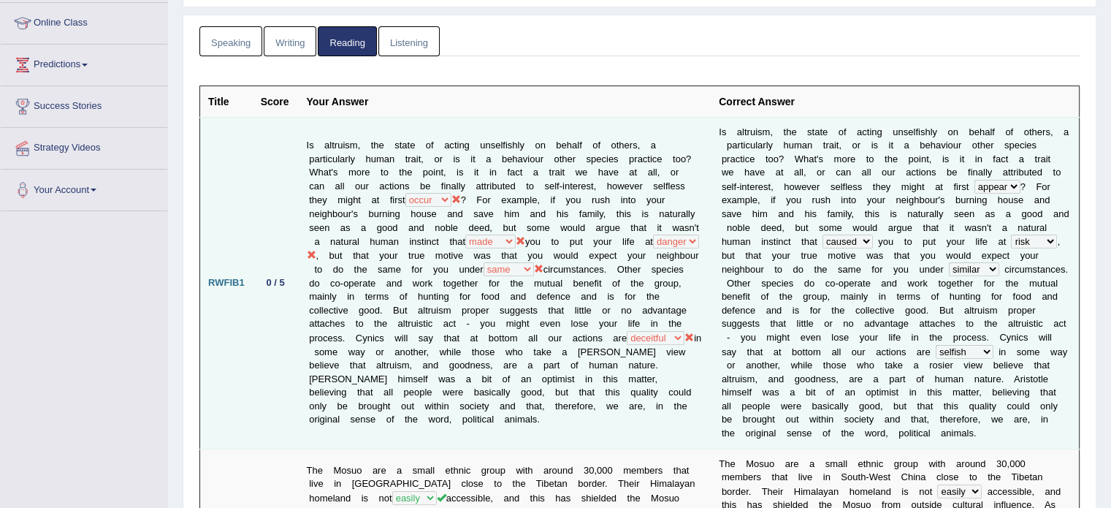
click at [538, 177] on td "Is altruism, the state of acting unselfishly on behalf of others, a particularl…" at bounding box center [505, 283] width 413 height 332
click at [555, 180] on td "Is altruism, the state of acting unselfishly on behalf of others, a particularl…" at bounding box center [505, 283] width 413 height 332
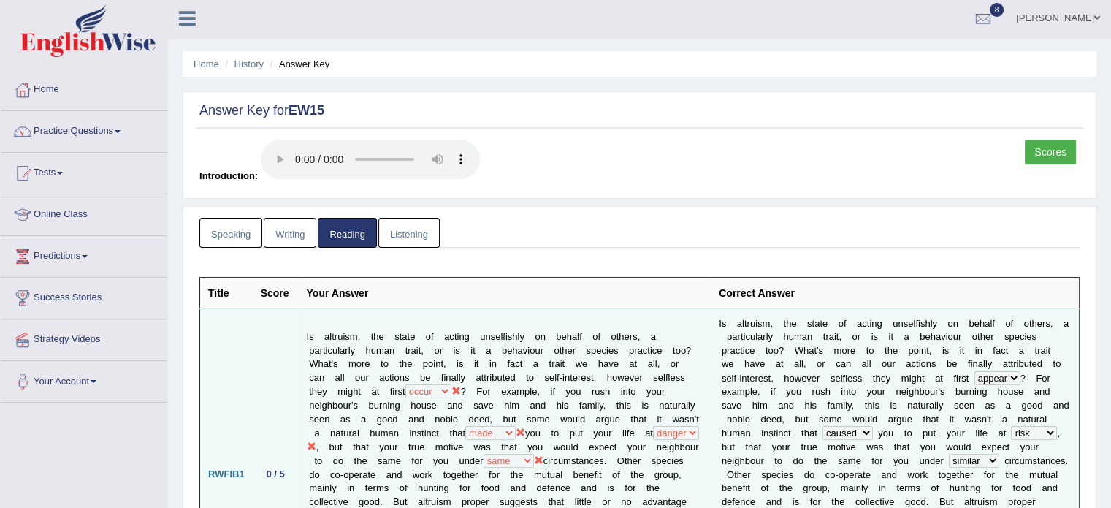
scroll to position [0, 0]
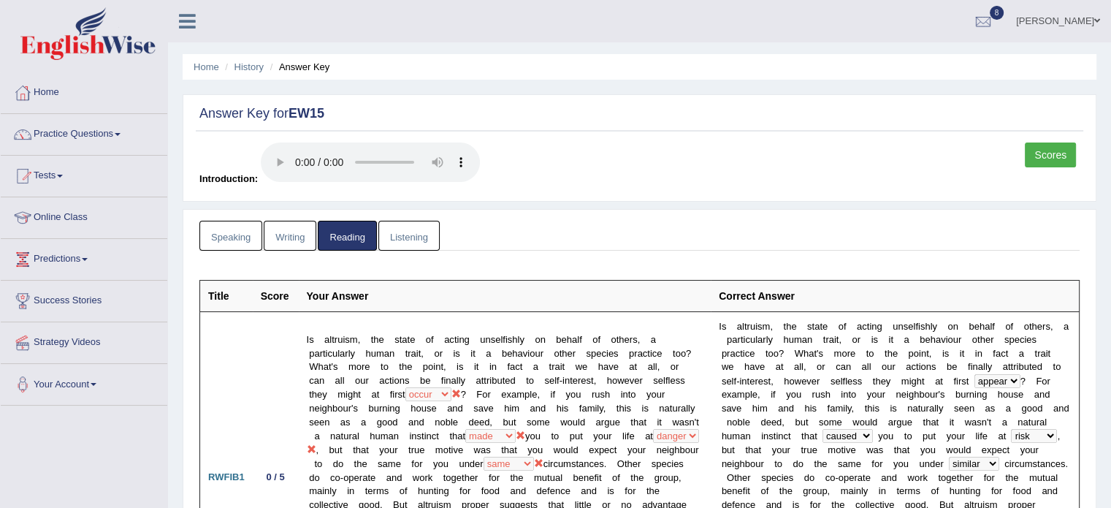
click at [418, 230] on link "Listening" at bounding box center [408, 236] width 61 height 30
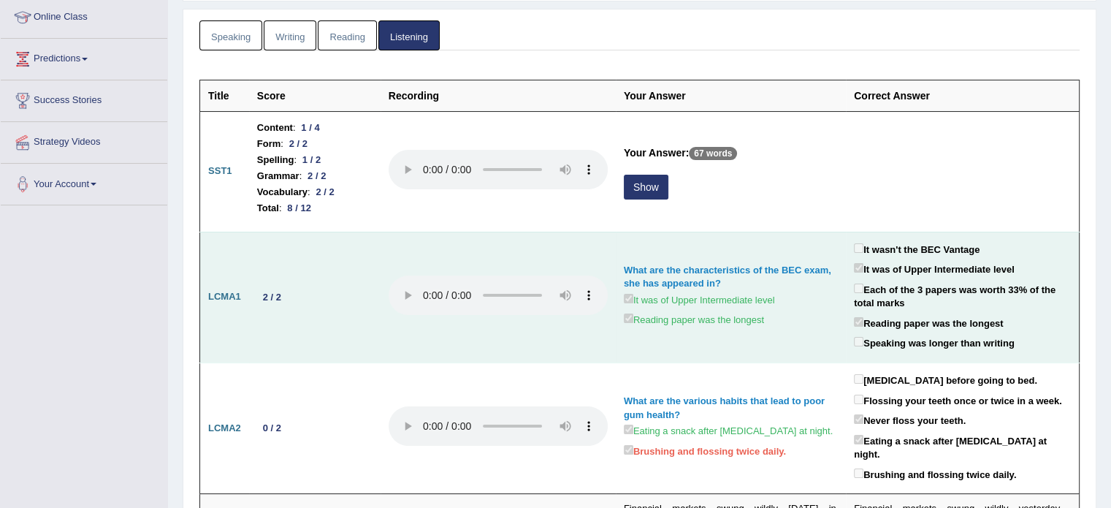
scroll to position [219, 0]
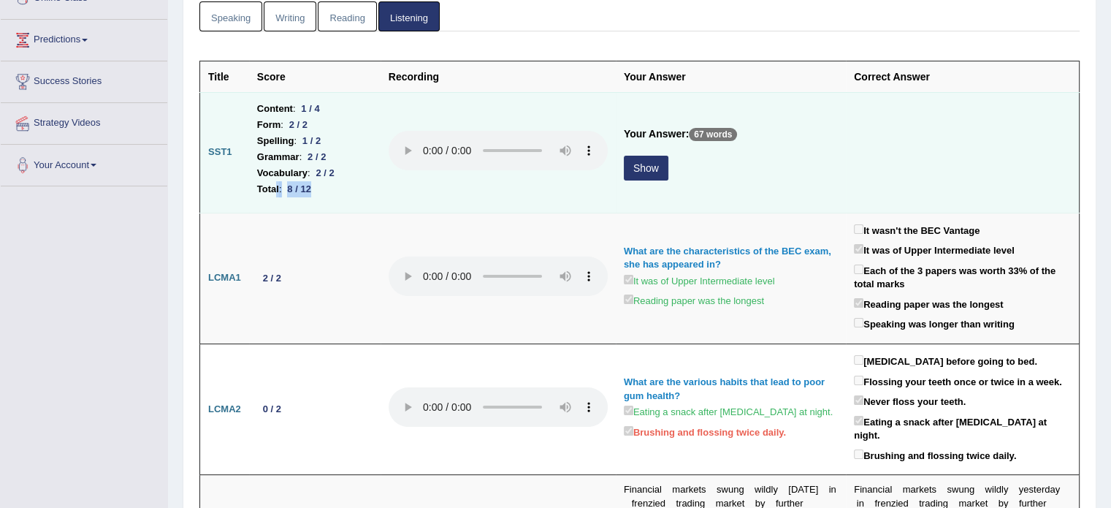
drag, startPoint x: 327, startPoint y: 188, endPoint x: 276, endPoint y: 185, distance: 51.3
click at [276, 185] on li "Total : 8 / 12" at bounding box center [314, 189] width 115 height 16
click at [381, 189] on td at bounding box center [498, 152] width 235 height 121
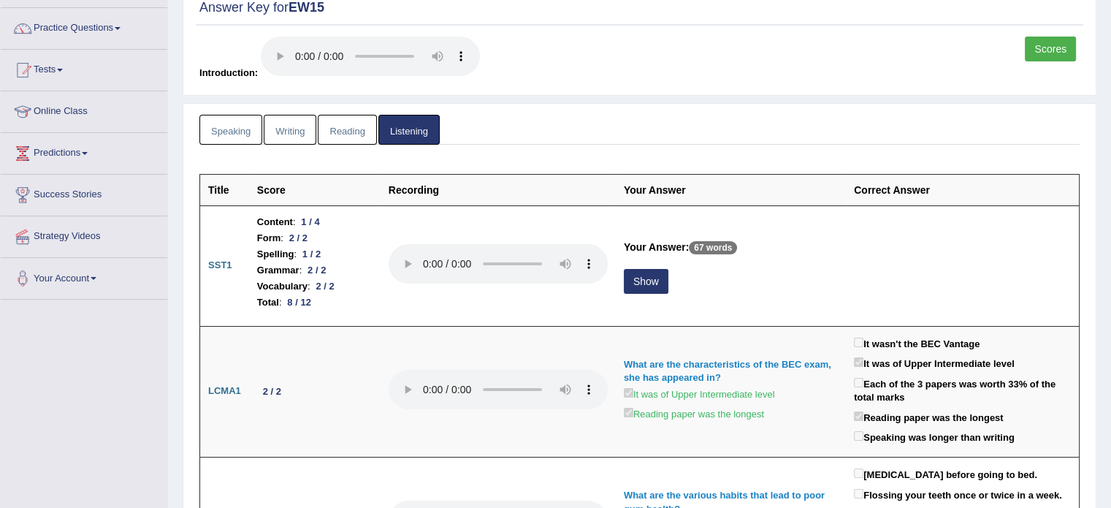
scroll to position [0, 0]
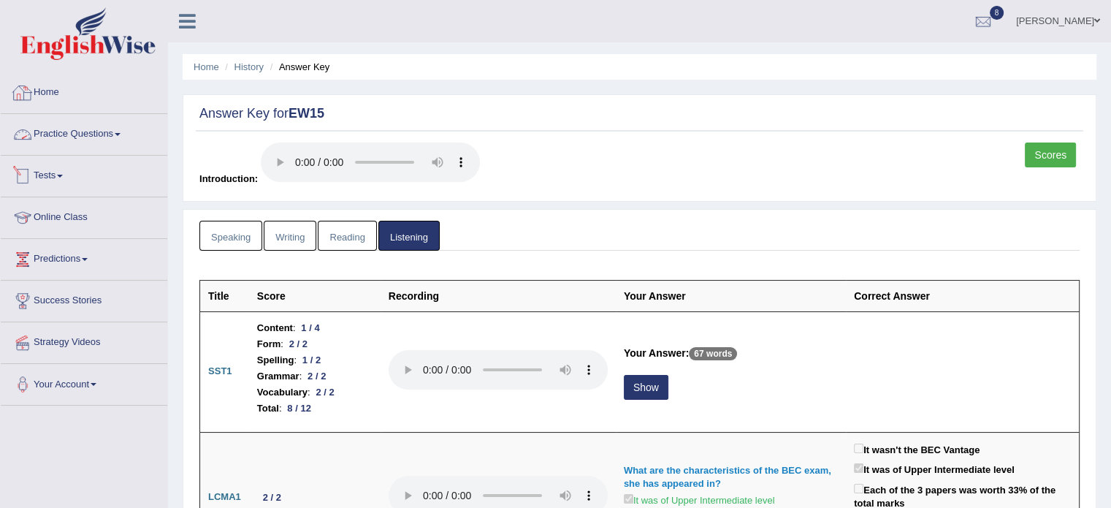
click at [41, 88] on link "Home" at bounding box center [84, 90] width 167 height 37
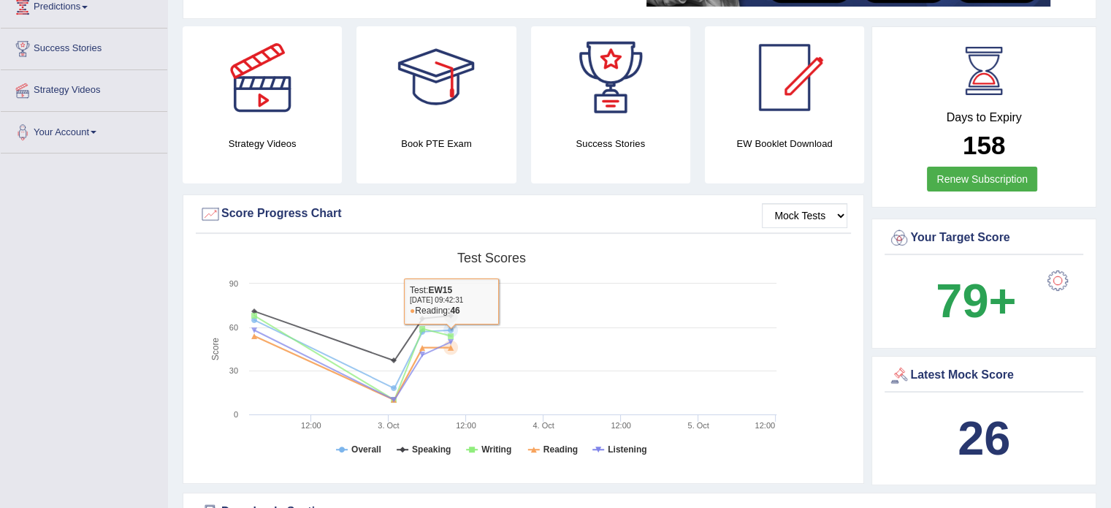
scroll to position [267, 0]
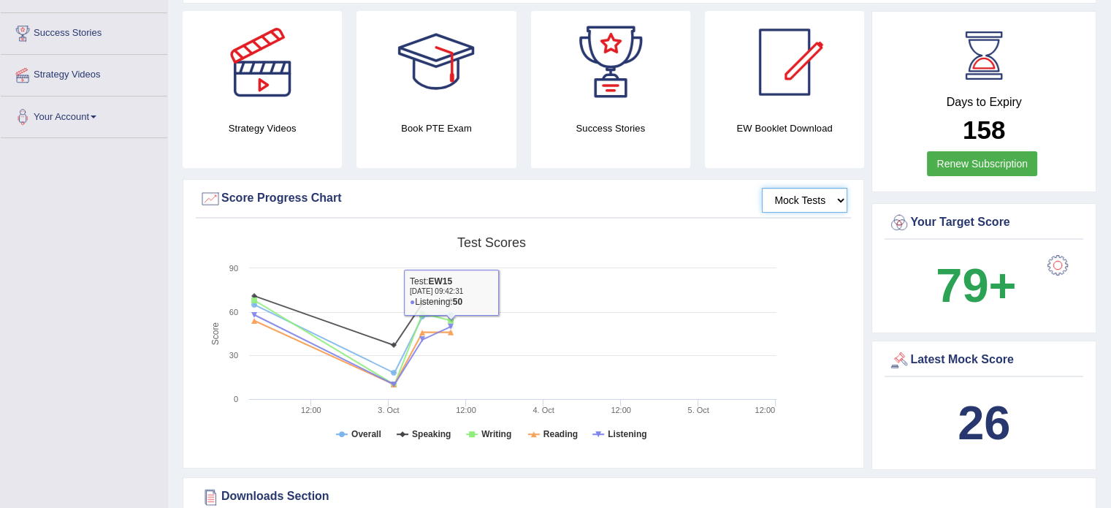
click at [824, 205] on select "Mock Tests" at bounding box center [804, 200] width 85 height 25
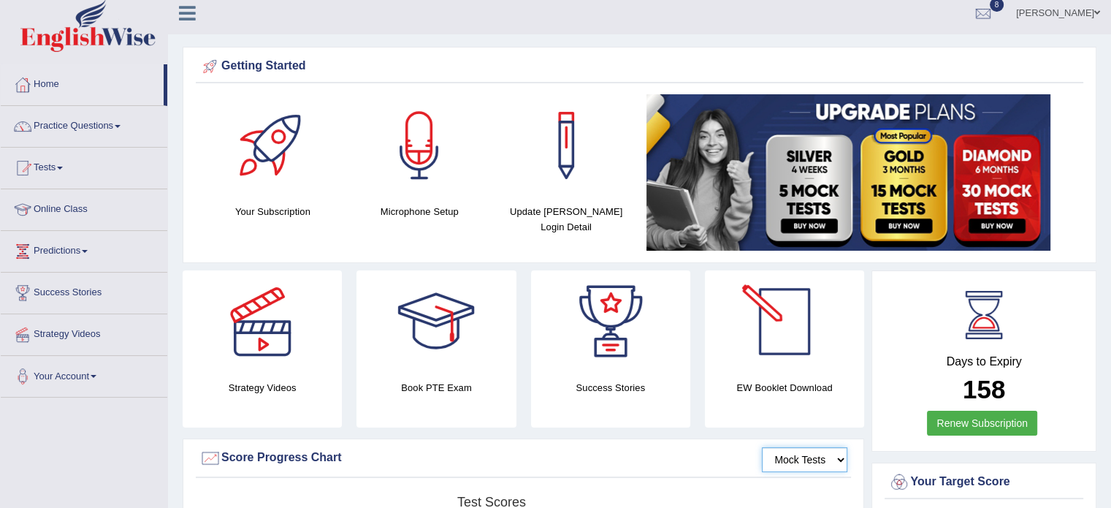
scroll to position [0, 0]
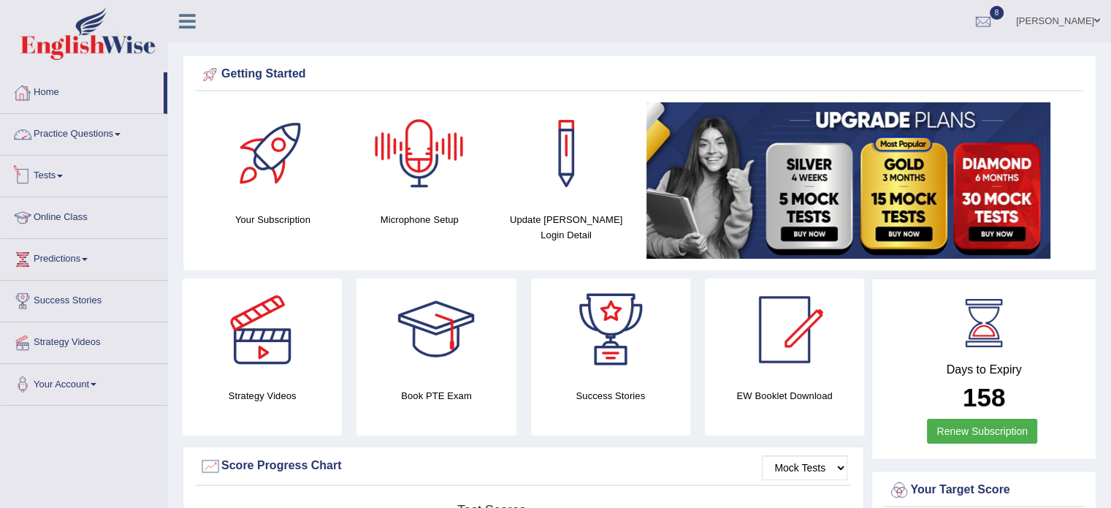
click at [66, 181] on link "Tests" at bounding box center [84, 174] width 167 height 37
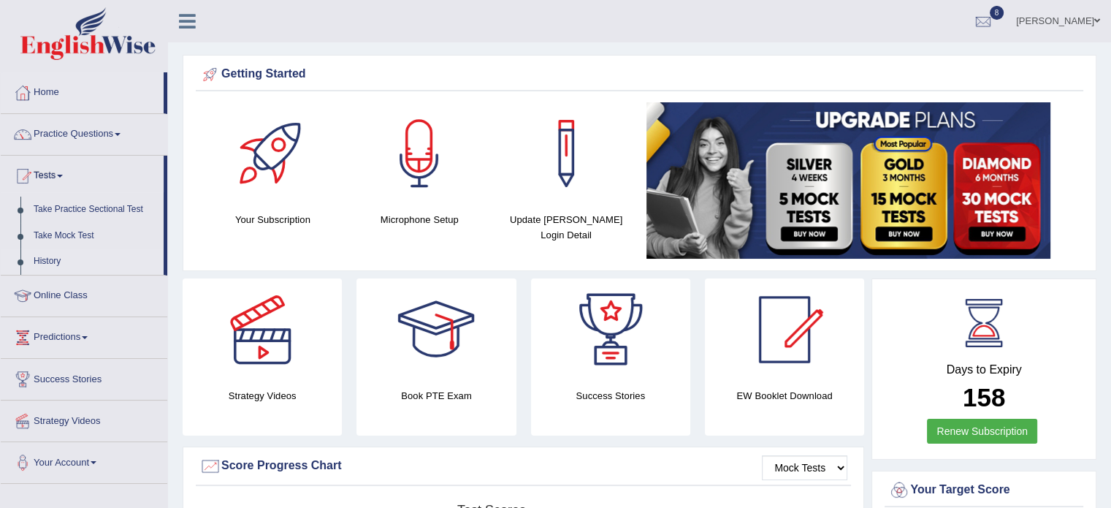
click at [55, 257] on link "History" at bounding box center [95, 261] width 137 height 26
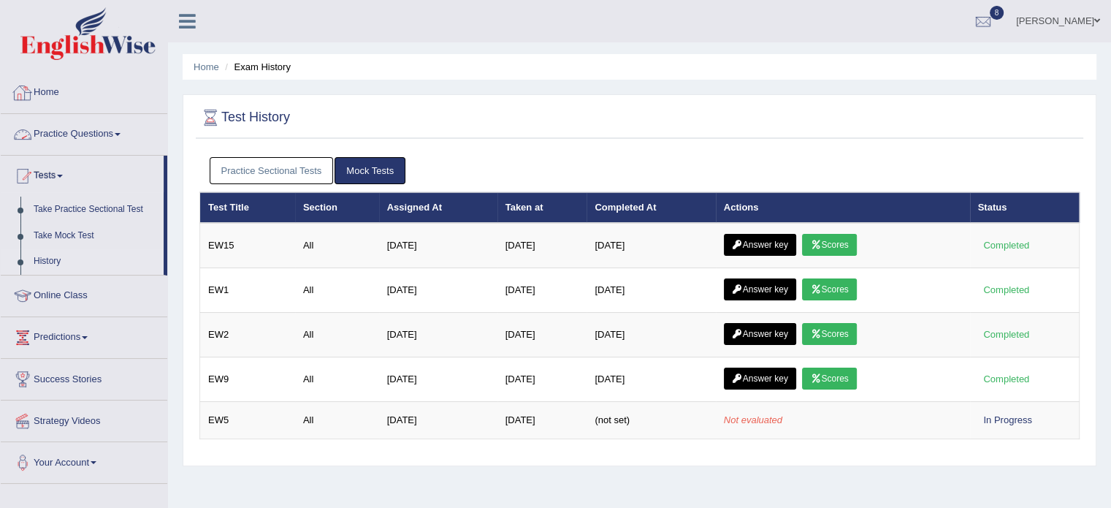
click at [297, 163] on link "Practice Sectional Tests" at bounding box center [272, 170] width 124 height 27
click at [58, 99] on link "Home" at bounding box center [84, 90] width 167 height 37
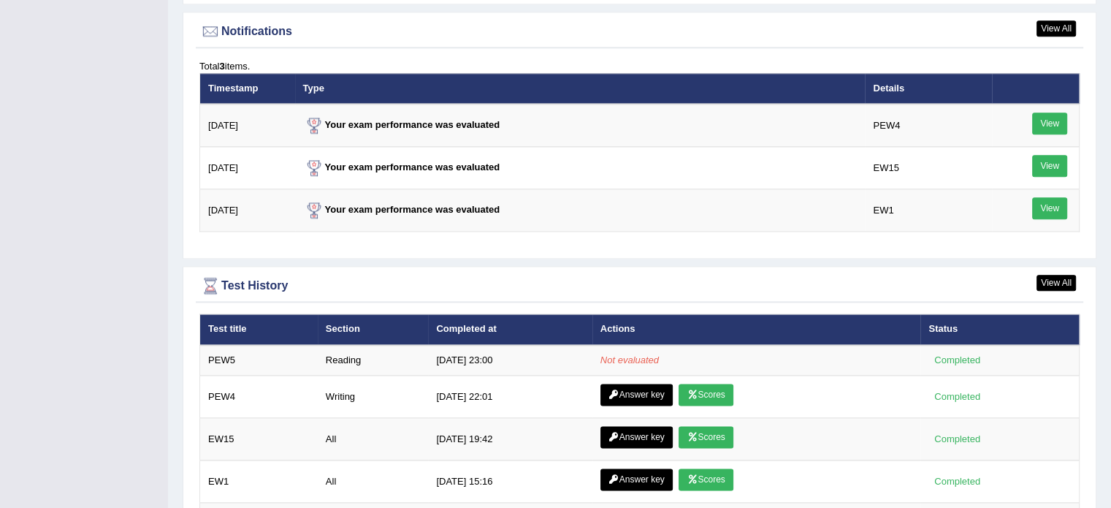
scroll to position [1777, 0]
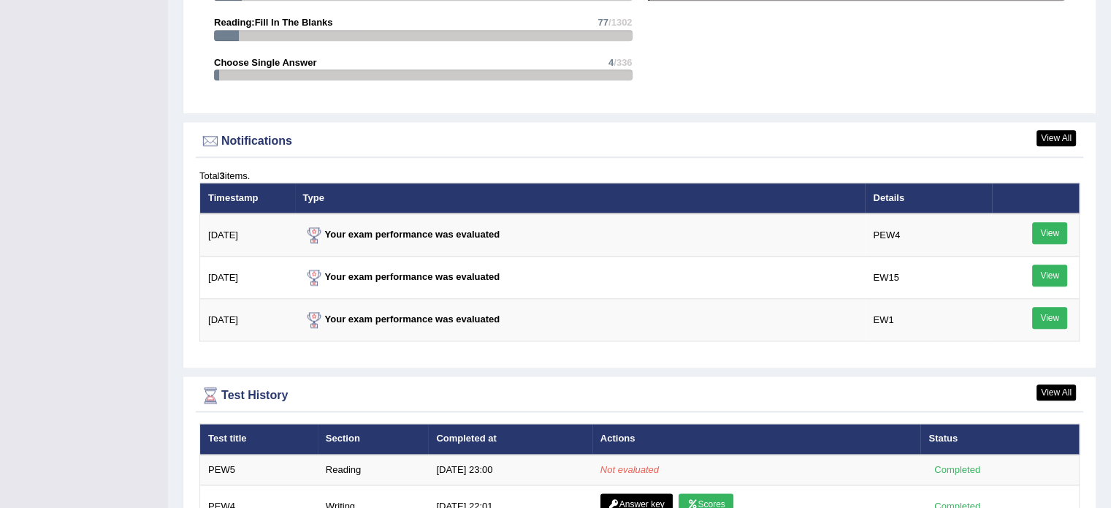
scroll to position [1680, 0]
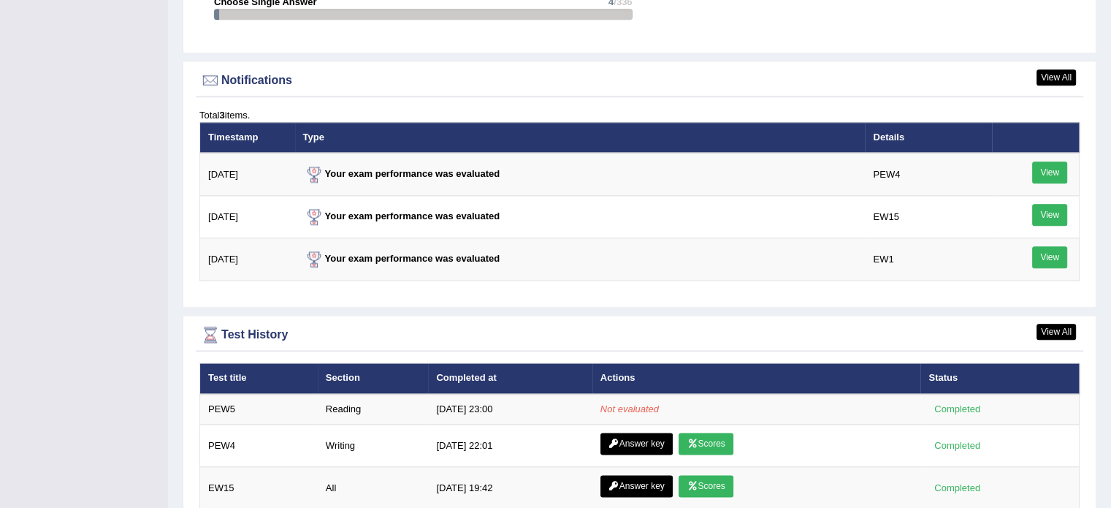
scroll to position [1826, 0]
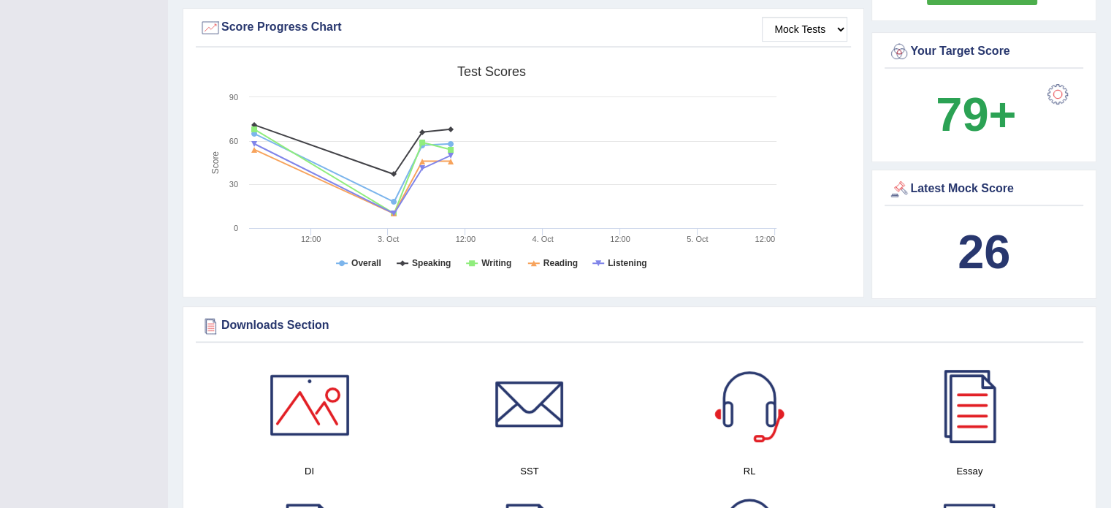
scroll to position [438, 0]
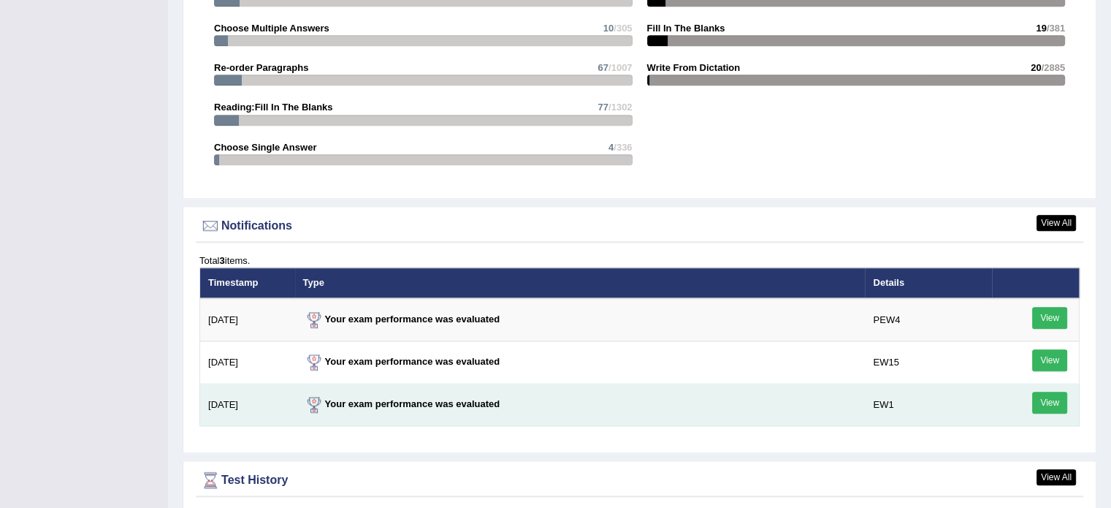
scroll to position [1721, 0]
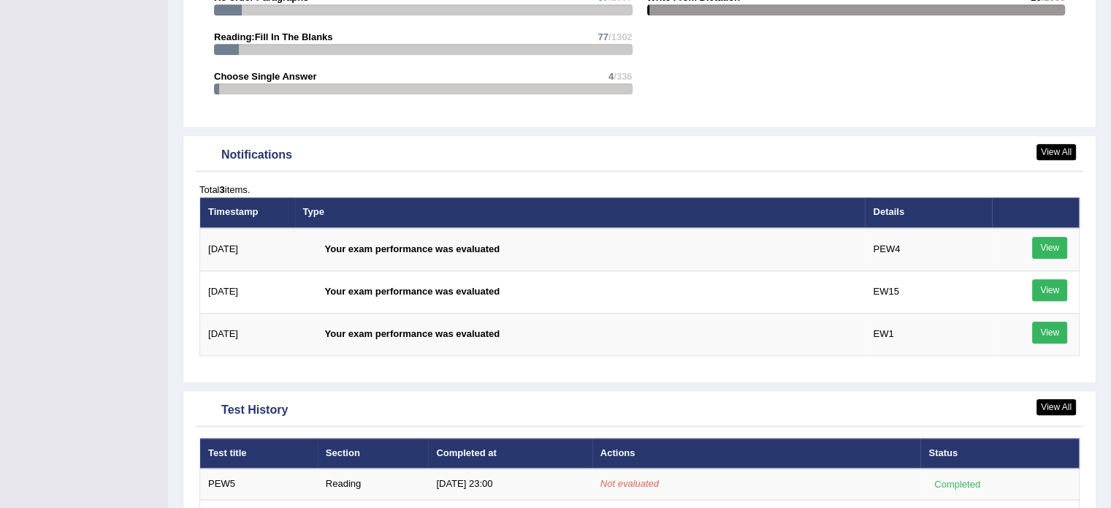
scroll to position [1721, 0]
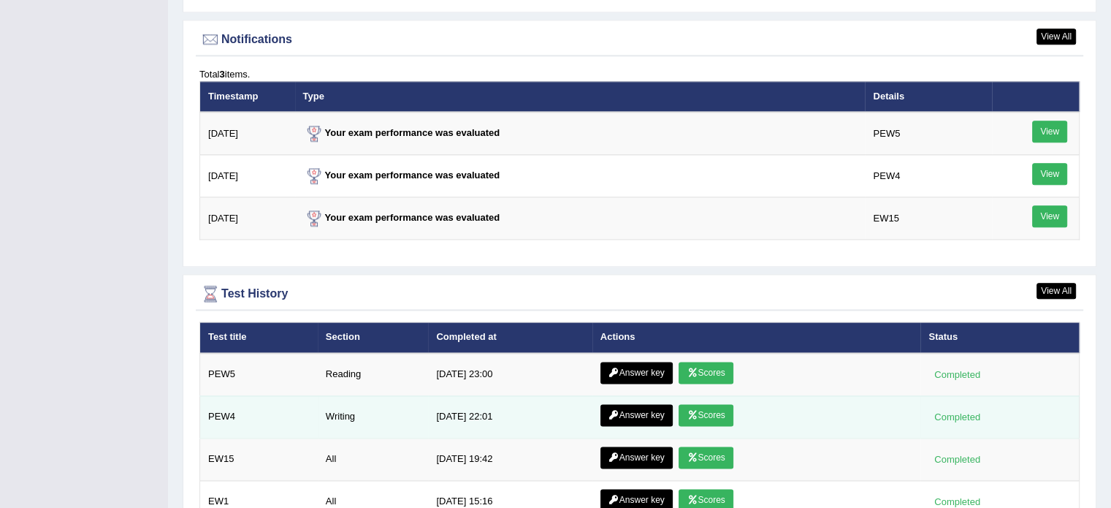
scroll to position [1769, 0]
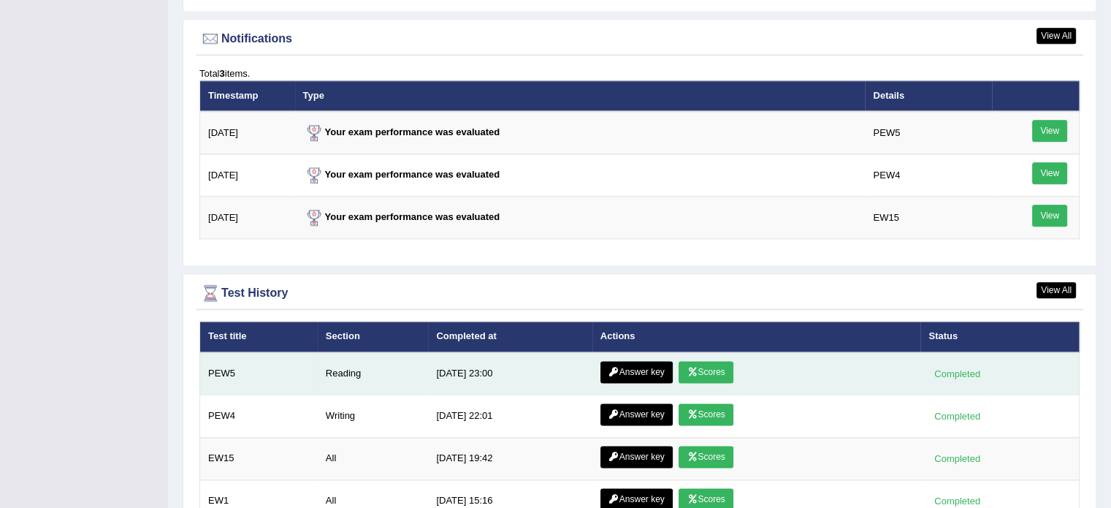
click at [628, 363] on link "Answer key" at bounding box center [636, 372] width 72 height 22
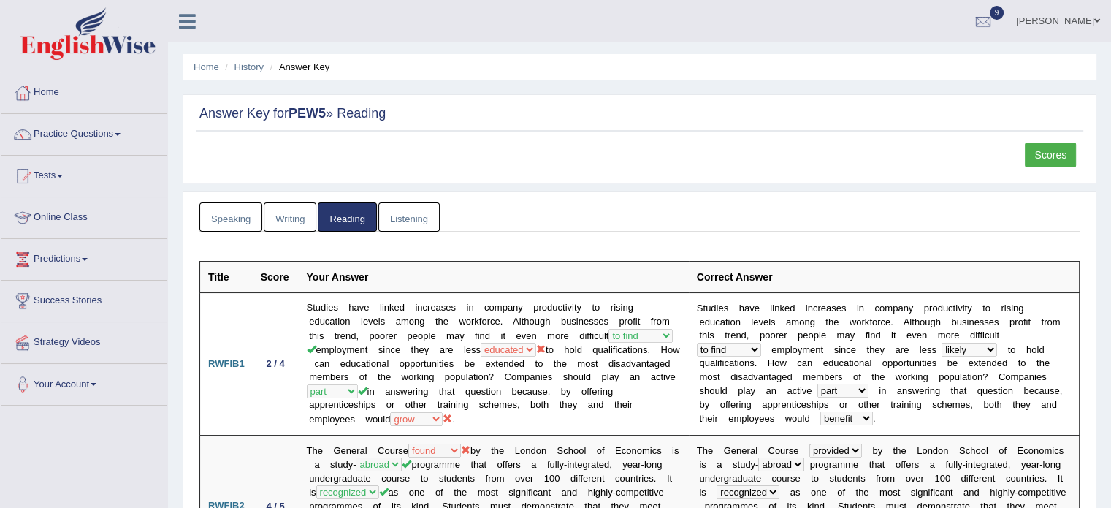
click at [1065, 149] on link "Scores" at bounding box center [1050, 154] width 51 height 25
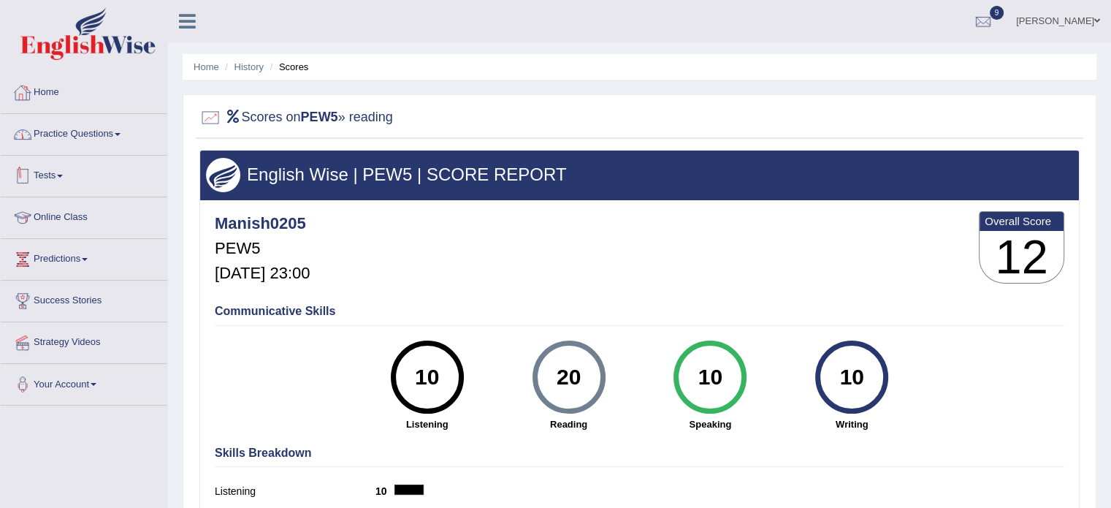
click at [69, 99] on link "Home" at bounding box center [84, 90] width 167 height 37
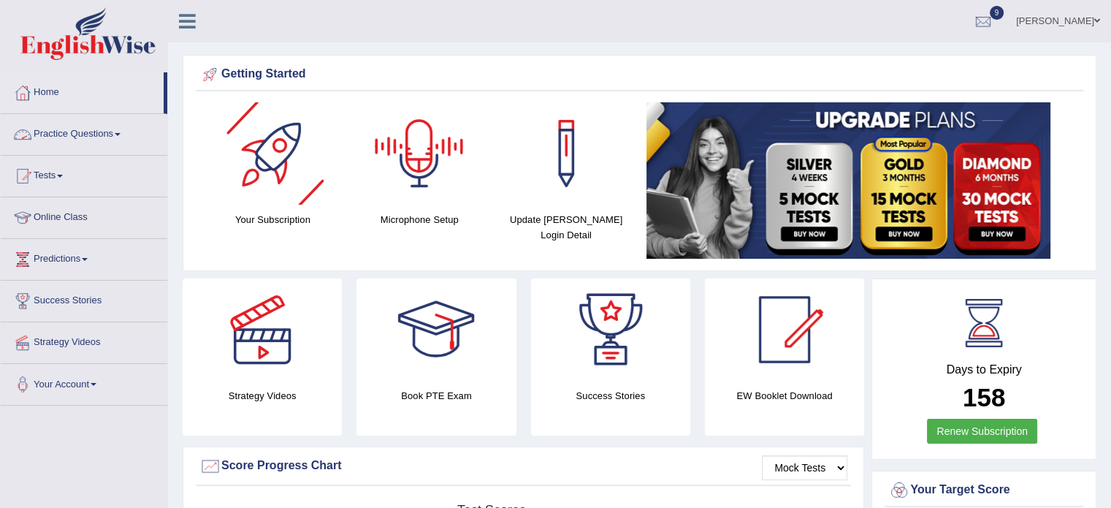
click at [152, 141] on link "Practice Questions" at bounding box center [84, 132] width 167 height 37
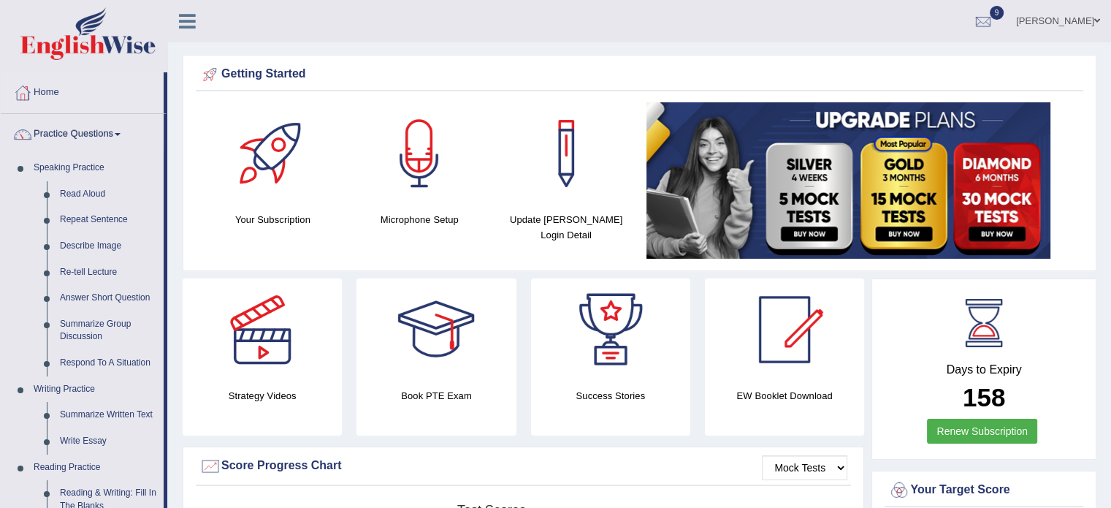
click at [105, 135] on link "Practice Questions" at bounding box center [82, 132] width 163 height 37
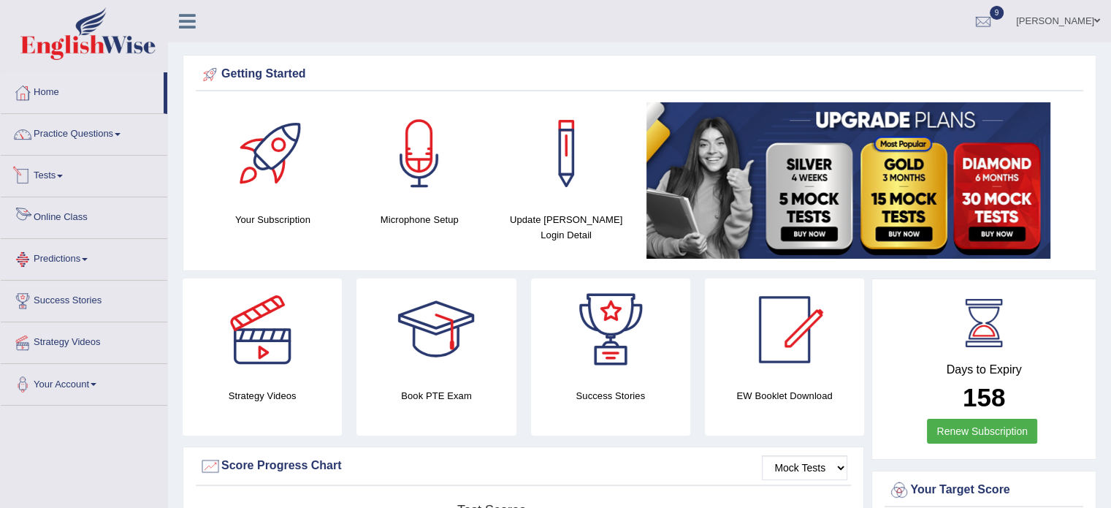
click at [75, 221] on link "Online Class" at bounding box center [84, 215] width 167 height 37
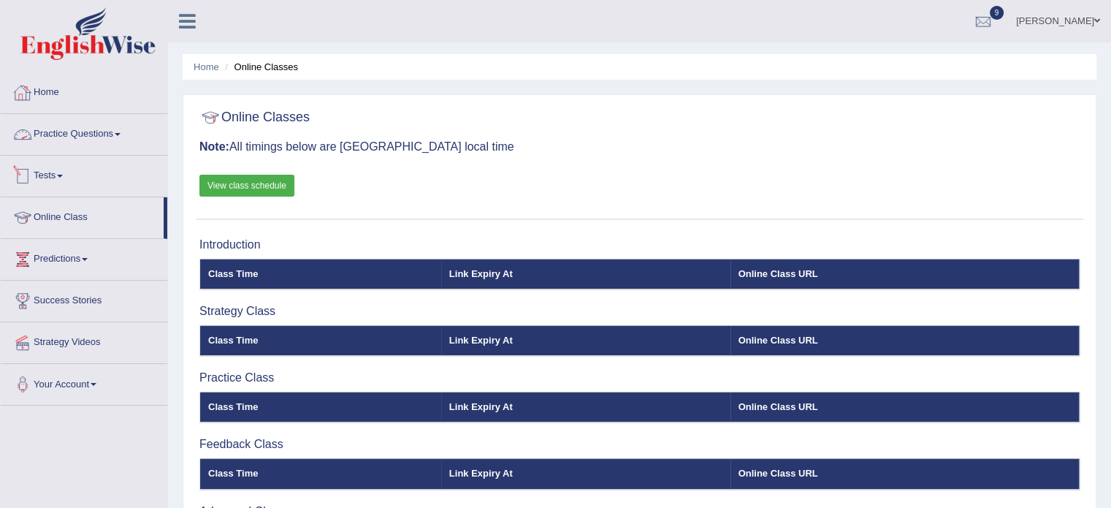
click at [58, 93] on link "Home" at bounding box center [84, 90] width 167 height 37
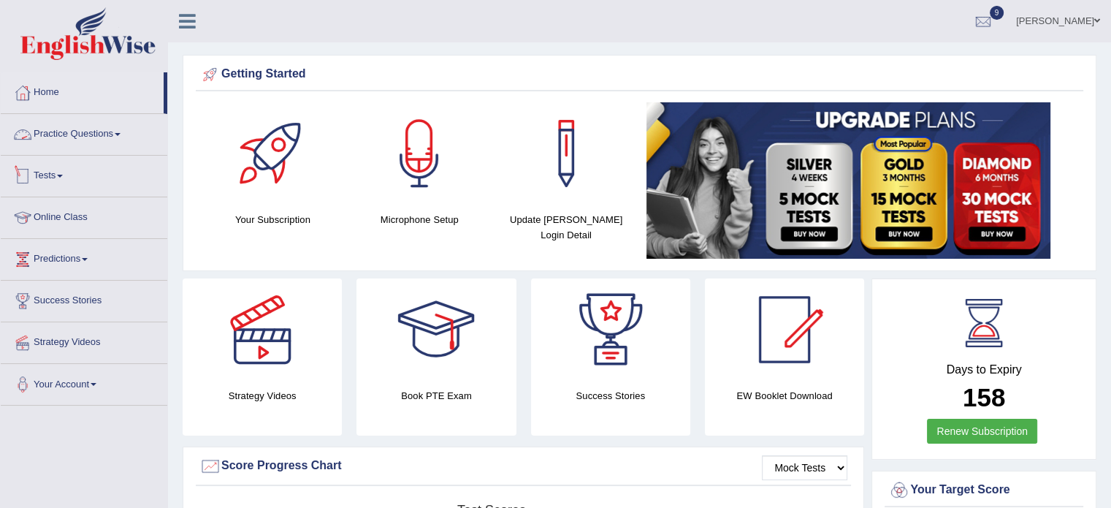
click at [61, 175] on link "Tests" at bounding box center [84, 174] width 167 height 37
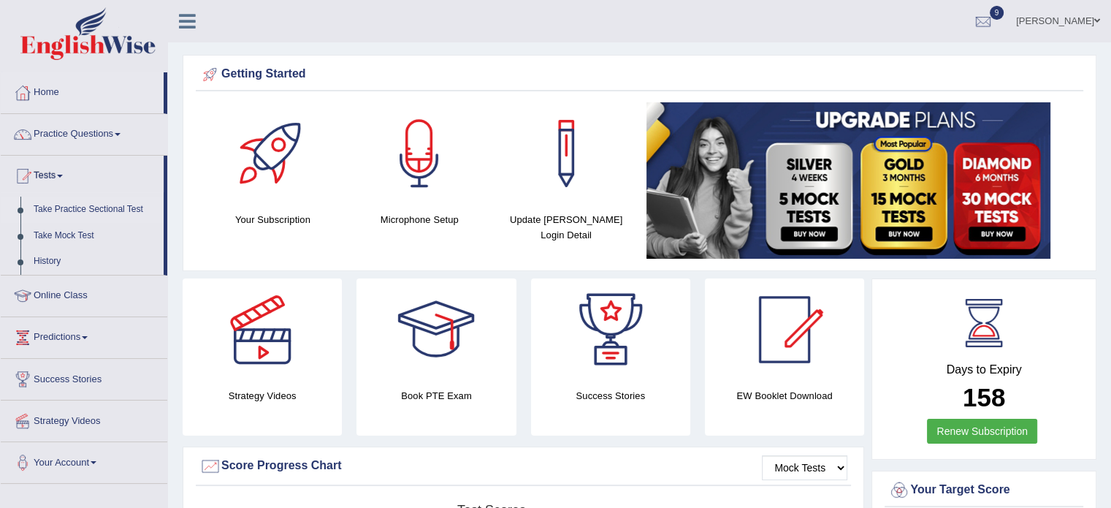
click at [65, 211] on link "Take Practice Sectional Test" at bounding box center [95, 210] width 137 height 26
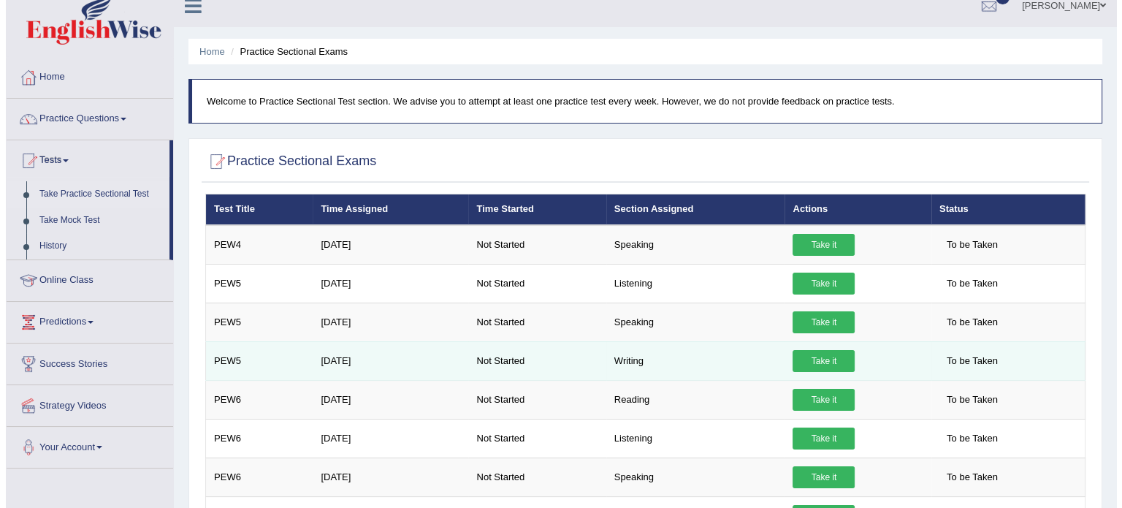
scroll to position [24, 0]
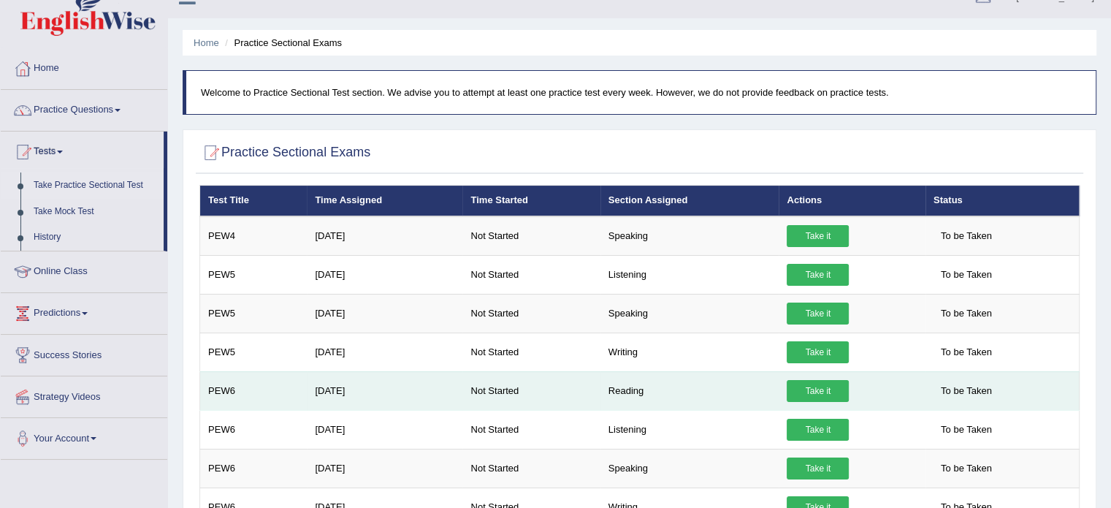
click at [812, 392] on link "Take it" at bounding box center [818, 391] width 62 height 22
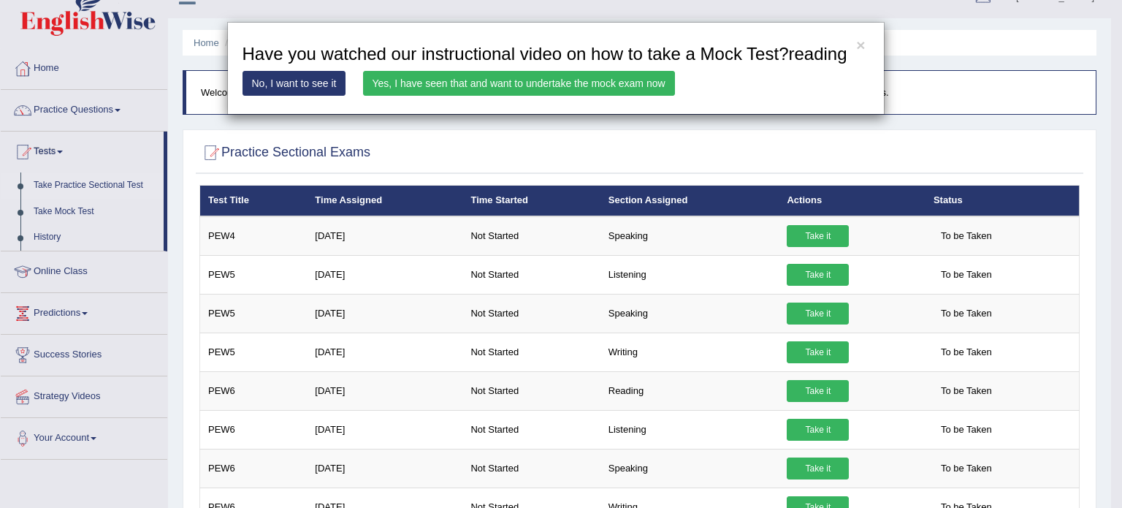
click at [502, 83] on link "Yes, I have seen that and want to undertake the mock exam now" at bounding box center [519, 83] width 312 height 25
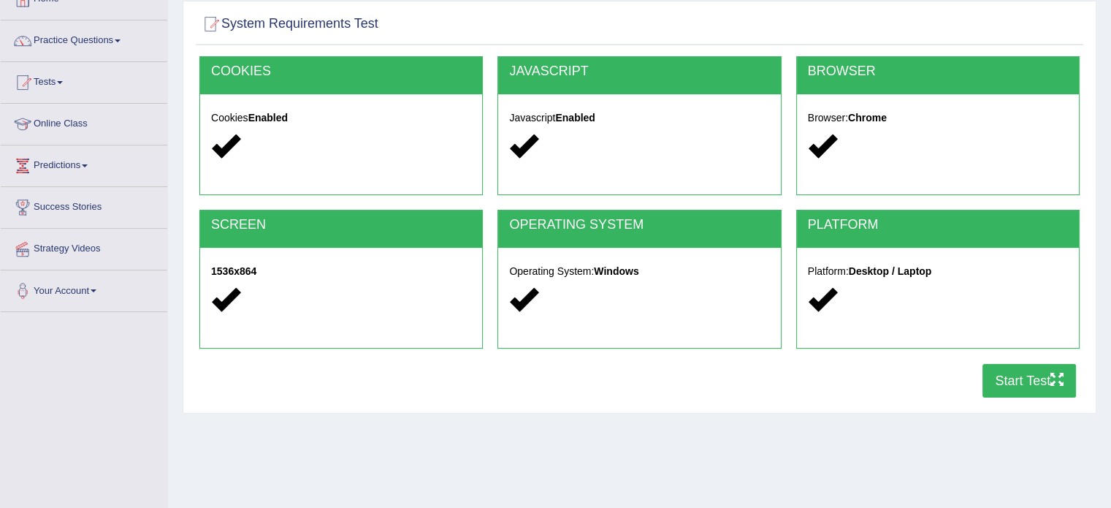
scroll to position [97, 0]
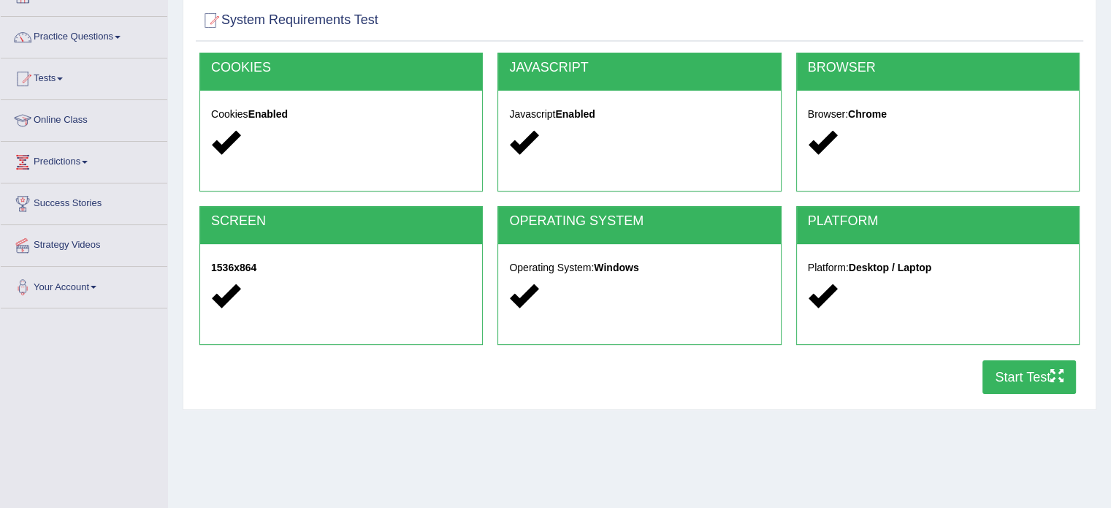
click at [1013, 370] on button "Start Test" at bounding box center [1030, 377] width 94 height 34
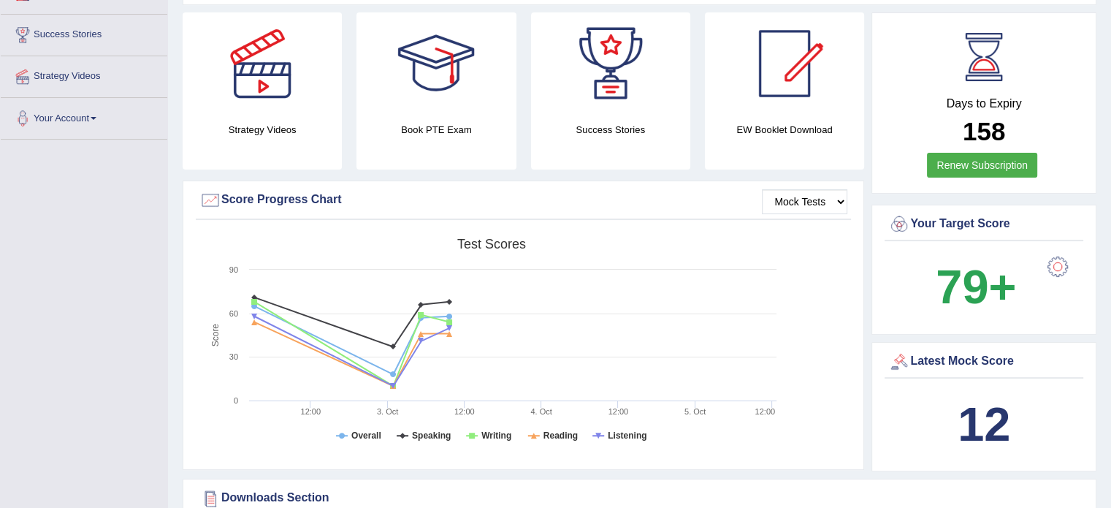
scroll to position [267, 0]
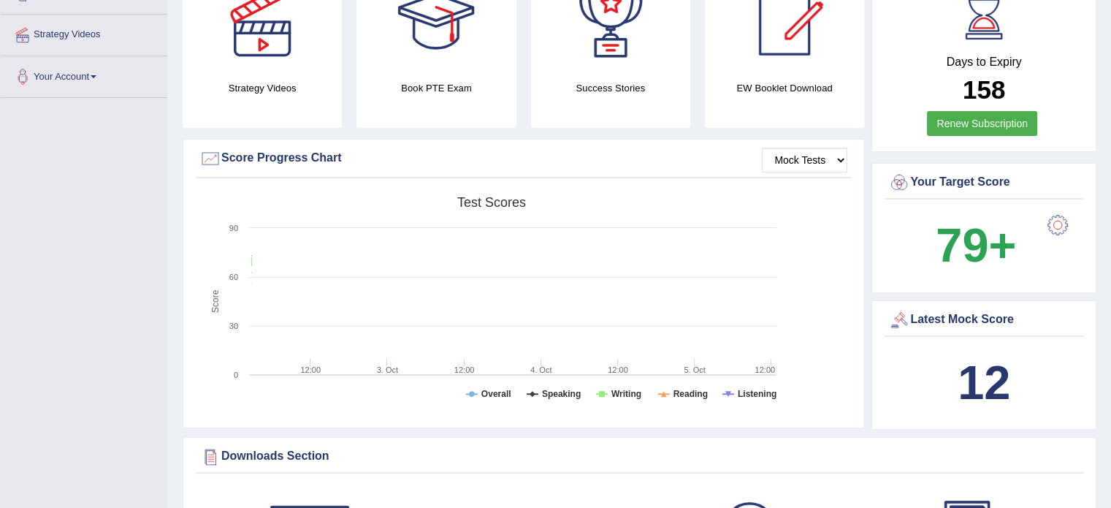
scroll to position [267, 0]
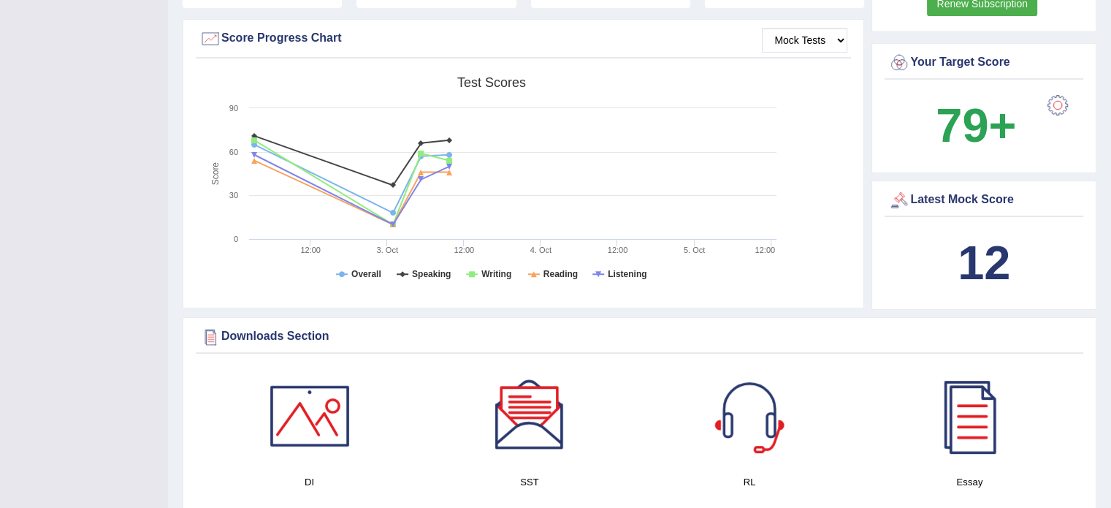
scroll to position [468, 0]
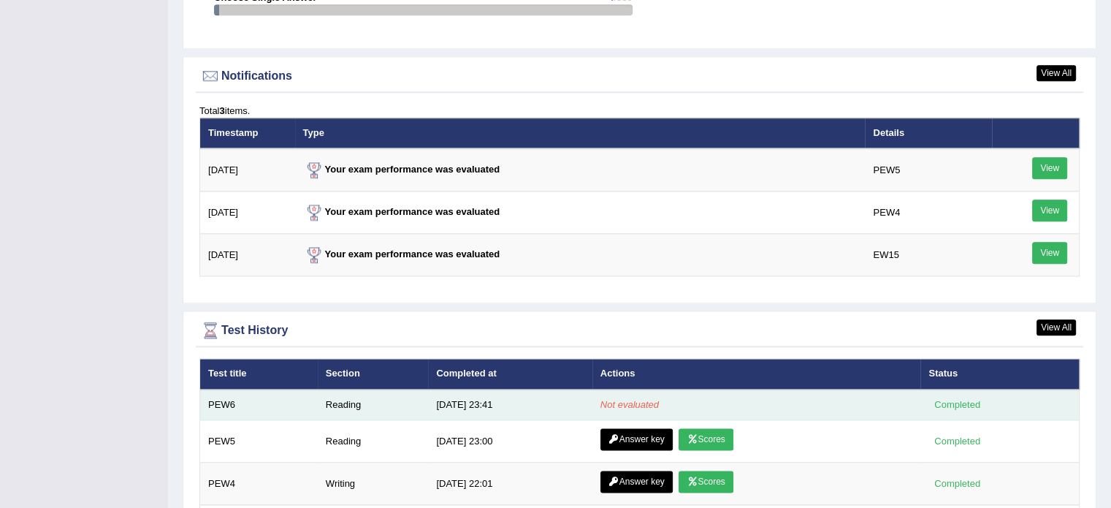
scroll to position [1733, 0]
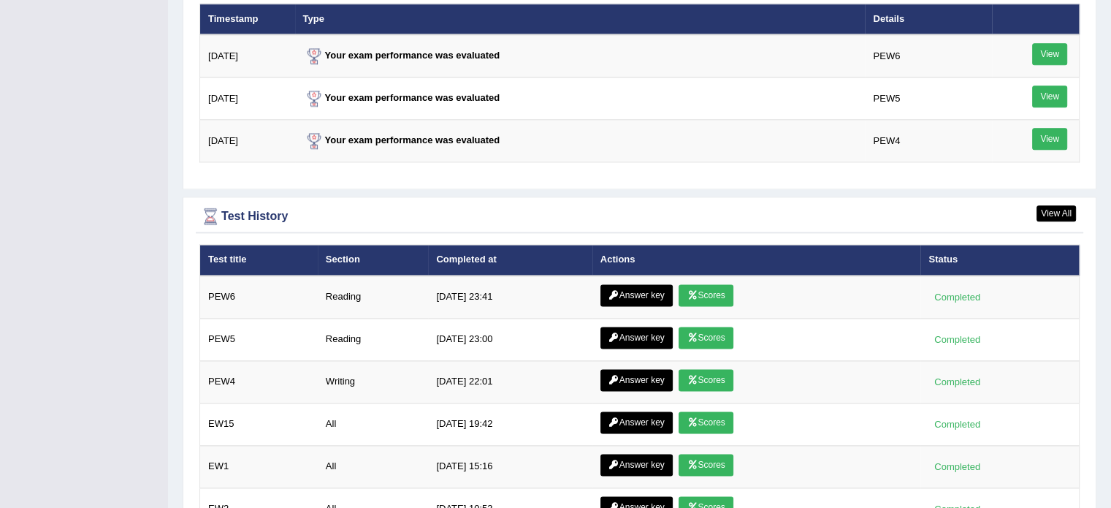
scroll to position [1880, 0]
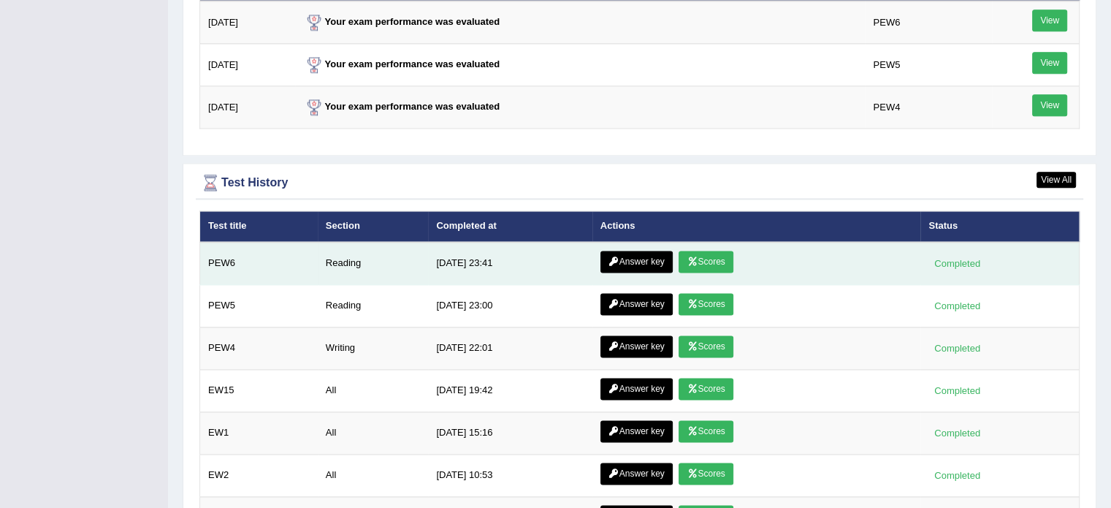
click at [622, 256] on link "Answer key" at bounding box center [636, 262] width 72 height 22
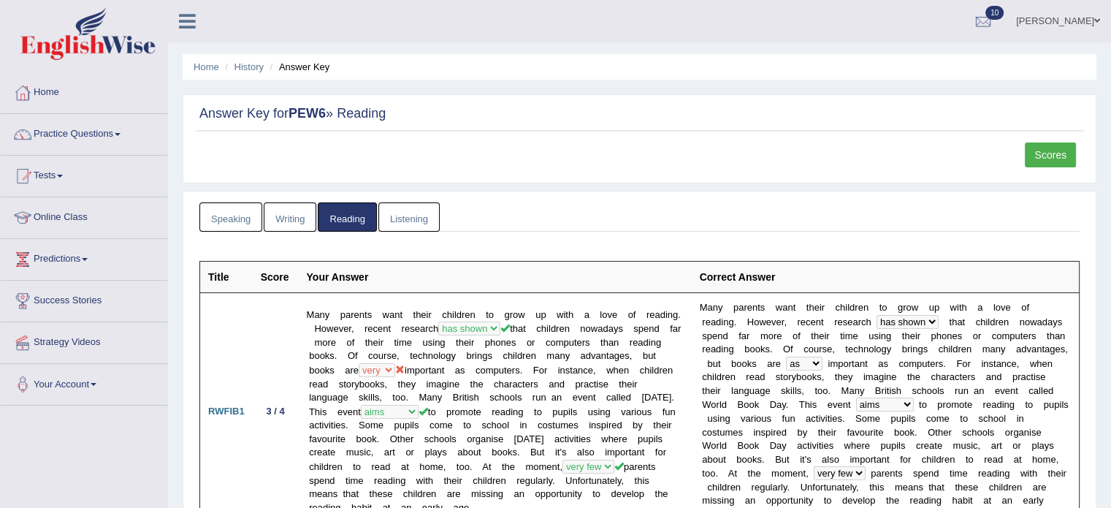
click at [1059, 152] on link "Scores" at bounding box center [1050, 154] width 51 height 25
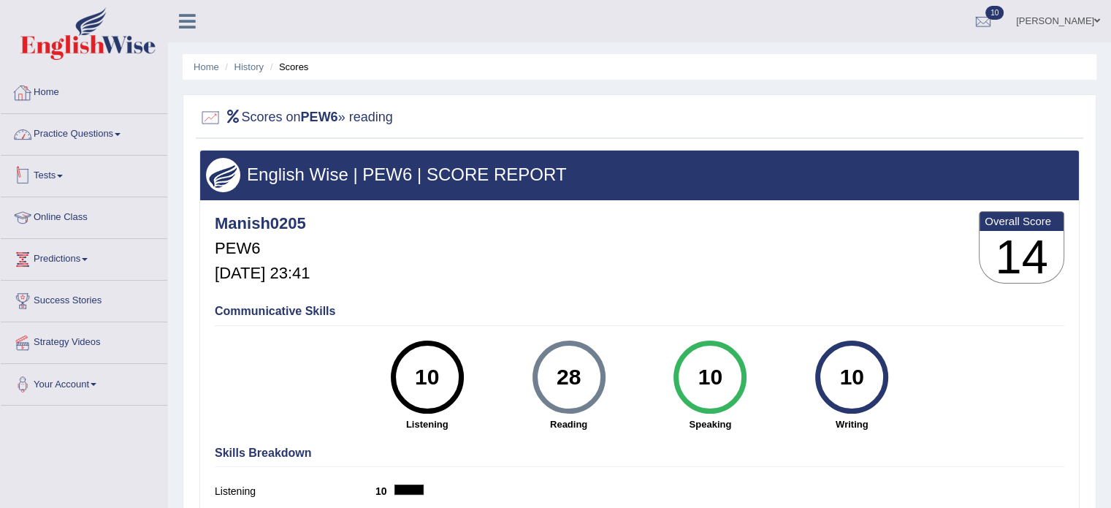
click at [37, 94] on link "Home" at bounding box center [84, 90] width 167 height 37
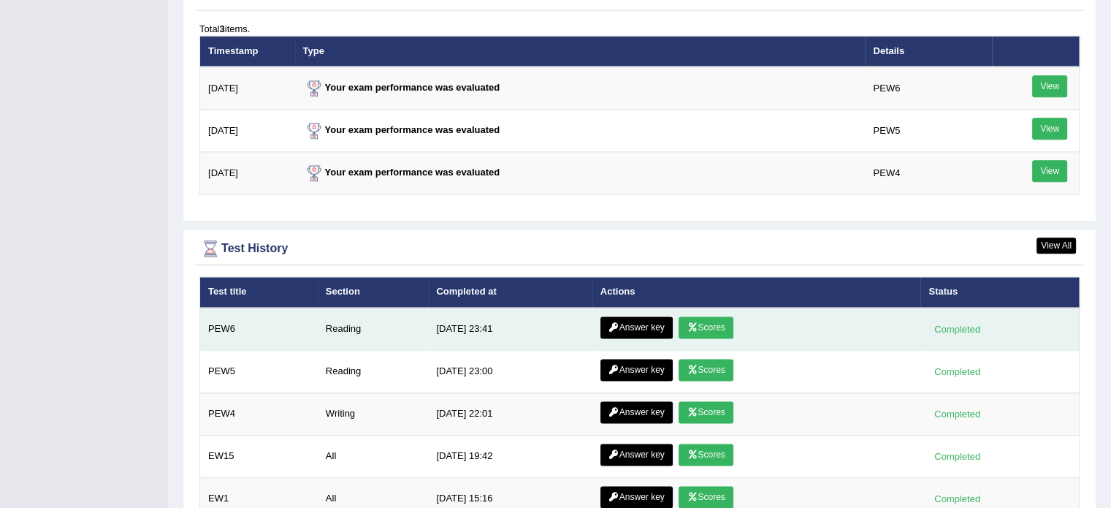
scroll to position [1826, 0]
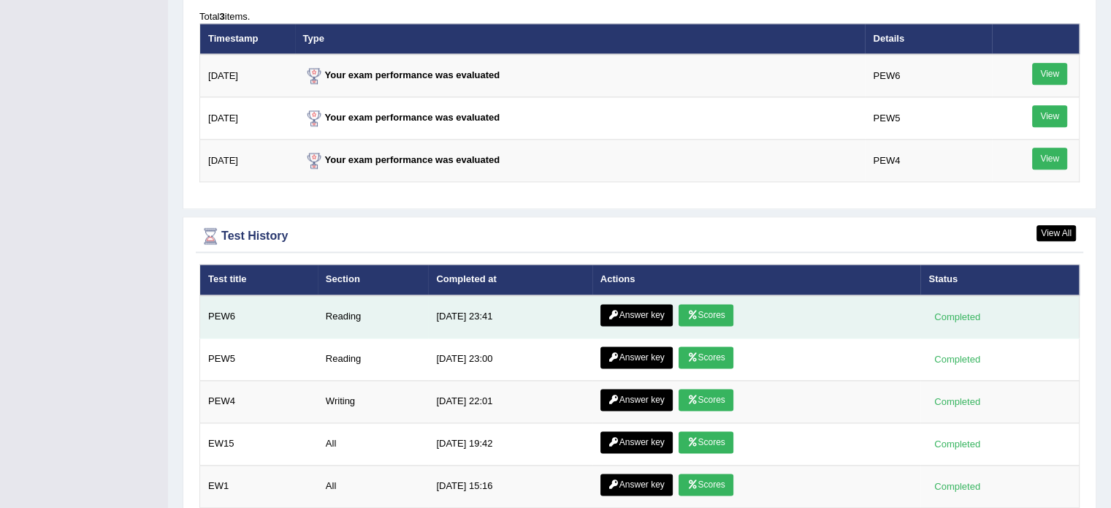
click at [647, 304] on link "Answer key" at bounding box center [636, 315] width 72 height 22
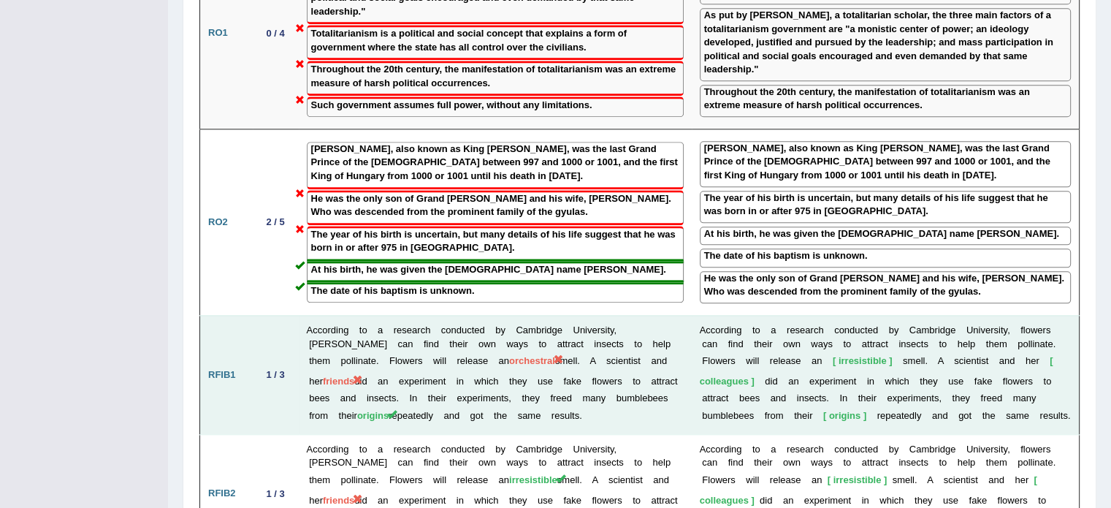
scroll to position [1753, 0]
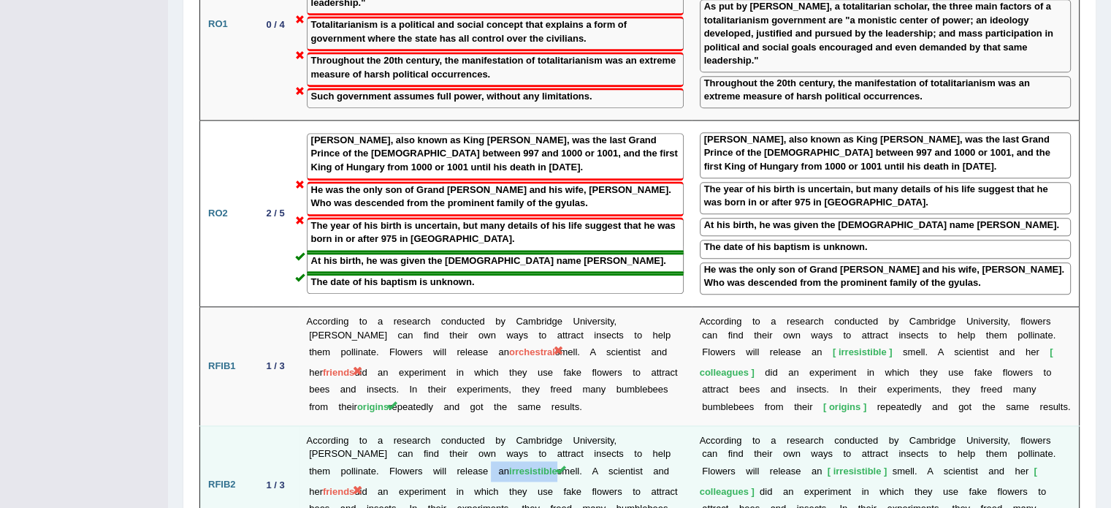
drag, startPoint x: 432, startPoint y: 399, endPoint x: 487, endPoint y: 392, distance: 54.5
click at [487, 425] on td "According to a research conducted by Cambridge University, [PERSON_NAME] can fi…" at bounding box center [495, 484] width 393 height 119
click at [509, 465] on span "irresistible" at bounding box center [533, 470] width 48 height 11
drag, startPoint x: 625, startPoint y: 394, endPoint x: 673, endPoint y: 394, distance: 47.5
click at [673, 425] on td "According to a research conducted by Cambridge University, [PERSON_NAME] can fi…" at bounding box center [495, 484] width 393 height 119
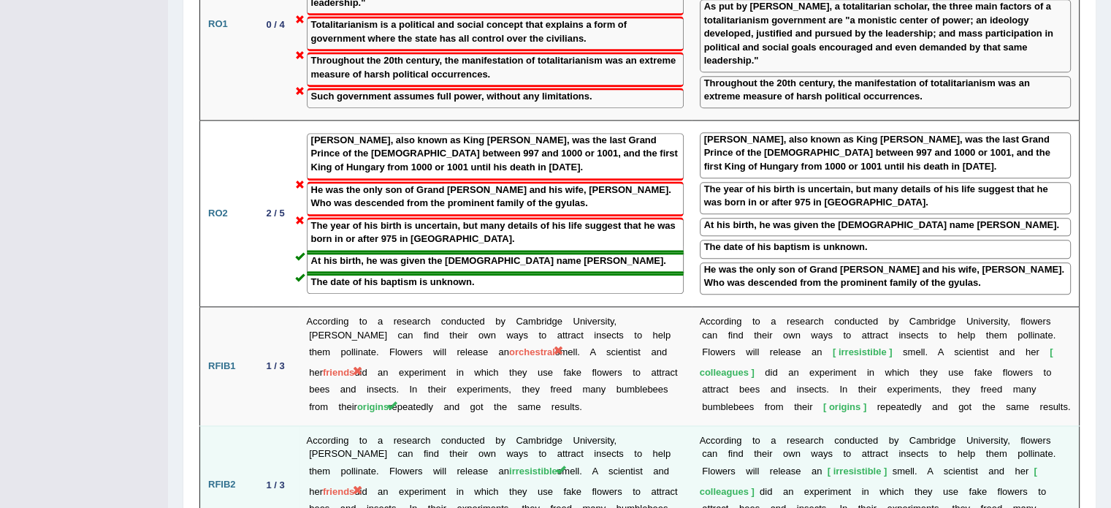
drag, startPoint x: 361, startPoint y: 443, endPoint x: 304, endPoint y: 443, distance: 57.0
click at [304, 443] on td "According to a research conducted by Cambridge University, [PERSON_NAME] can fi…" at bounding box center [495, 484] width 393 height 119
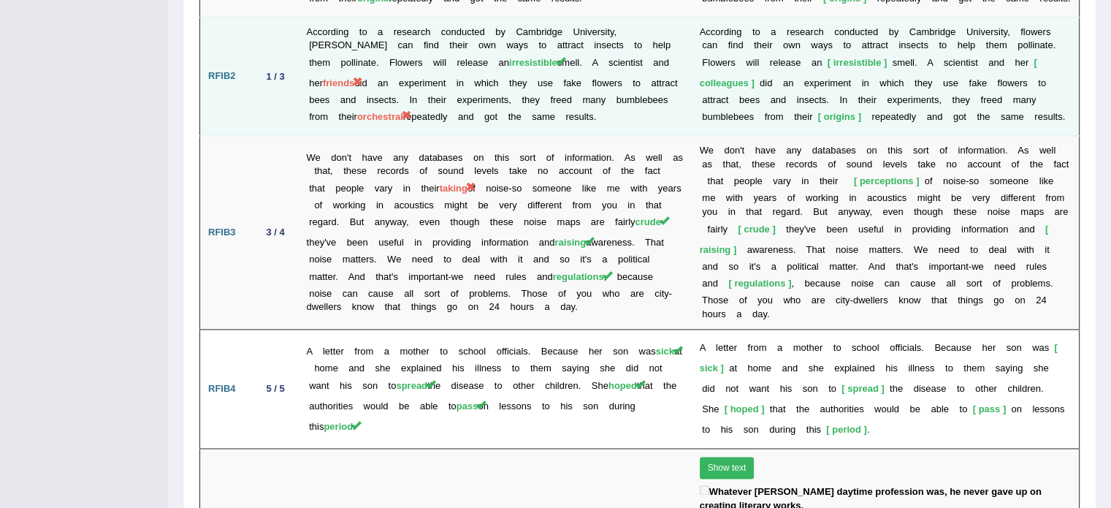
scroll to position [2167, 0]
